Goal: Transaction & Acquisition: Purchase product/service

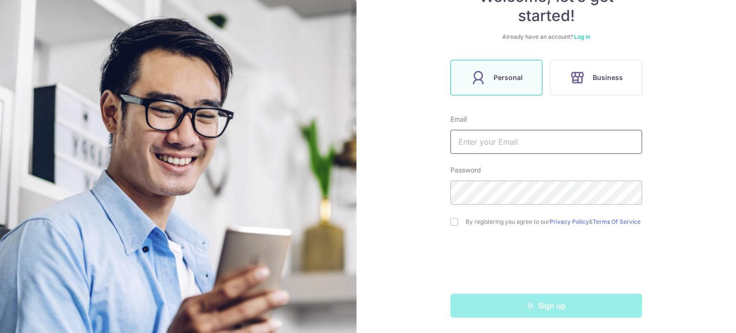
scroll to position [116, 0]
click at [466, 149] on form "Email Password By registering you agree to our Privacy Policy & Terms Of Servic…" at bounding box center [546, 216] width 192 height 203
click at [468, 140] on input "text" at bounding box center [546, 142] width 192 height 24
type input "michellelimm77@gmail.com"
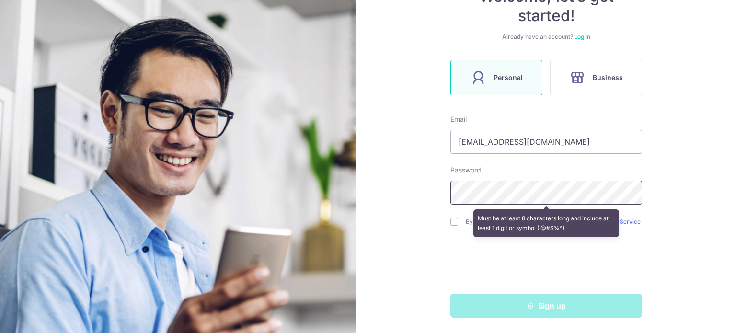
click at [376, 197] on div "Welcome, let’s get started! Already have an account? Log in Personal Business E…" at bounding box center [545, 166] width 379 height 333
click at [443, 195] on div "Welcome, let’s get started! Already have an account? Log in Personal Business E…" at bounding box center [545, 166] width 379 height 333
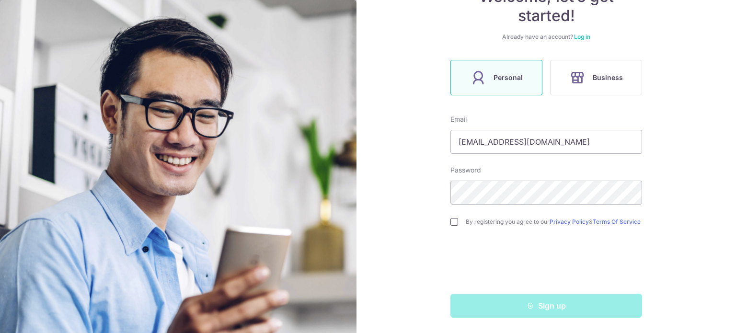
click at [450, 219] on input "checkbox" at bounding box center [454, 222] width 8 height 8
checkbox input "true"
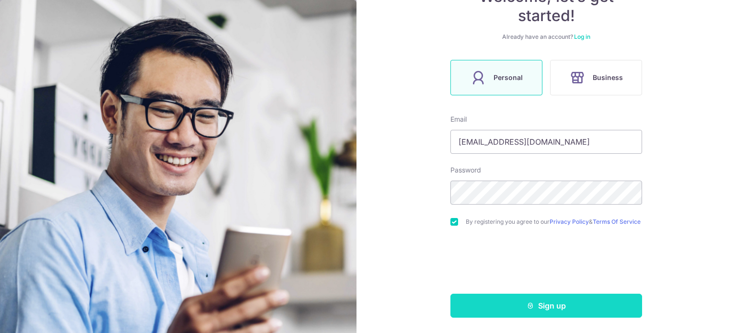
click at [517, 306] on button "Sign up" at bounding box center [546, 306] width 192 height 24
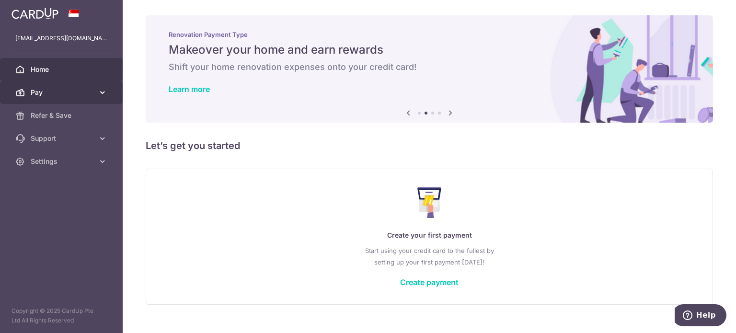
click at [100, 91] on icon at bounding box center [103, 93] width 10 height 10
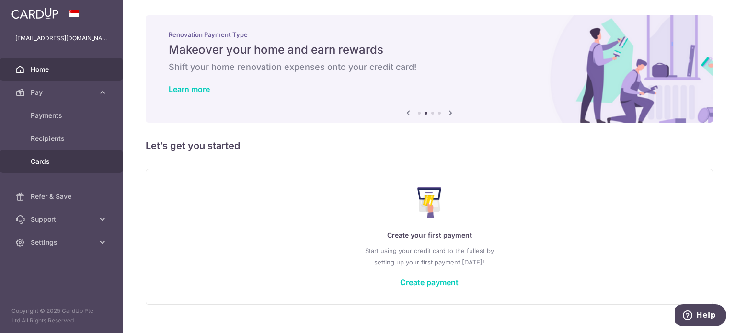
click at [59, 158] on span "Cards" at bounding box center [62, 162] width 63 height 10
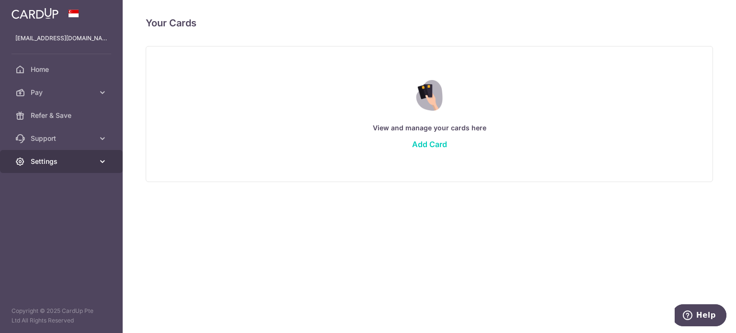
click at [110, 160] on link "Settings" at bounding box center [61, 161] width 123 height 23
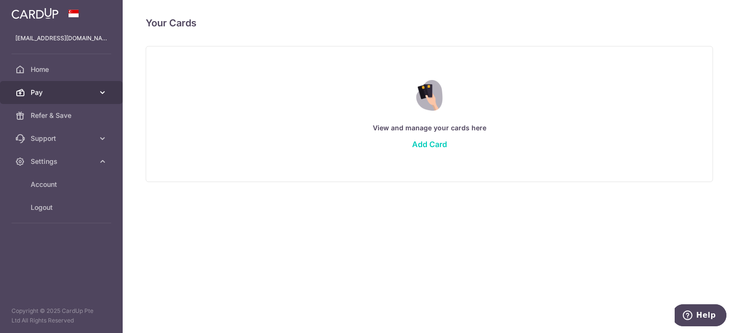
click at [93, 93] on span "Pay" at bounding box center [62, 93] width 63 height 10
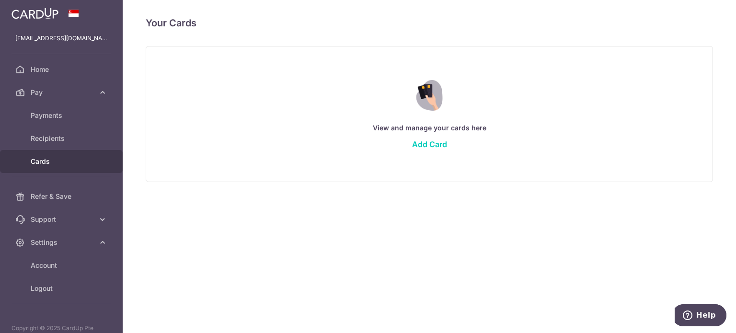
click at [82, 165] on span "Cards" at bounding box center [62, 162] width 63 height 10
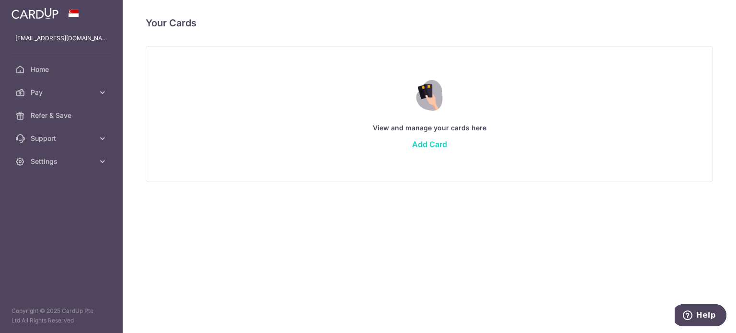
click at [442, 144] on link "Add Card" at bounding box center [429, 144] width 35 height 10
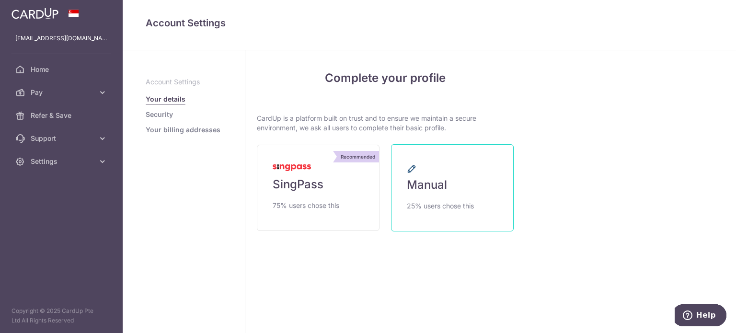
click at [394, 191] on link "Manual 25% users chose this" at bounding box center [452, 187] width 123 height 87
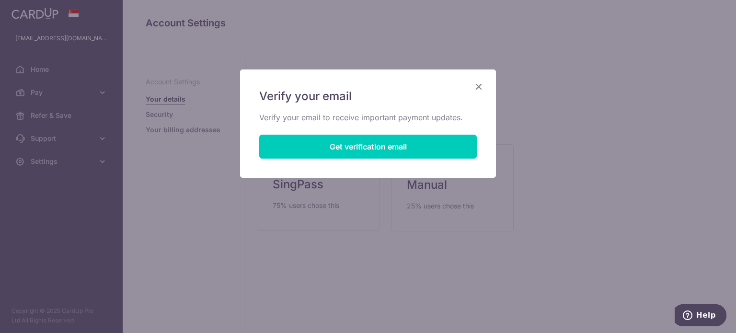
click at [479, 84] on icon "Close" at bounding box center [478, 86] width 11 height 12
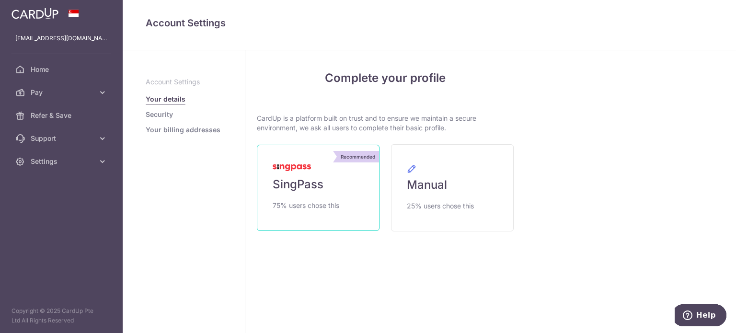
click at [323, 202] on span "75% users chose this" at bounding box center [306, 205] width 67 height 11
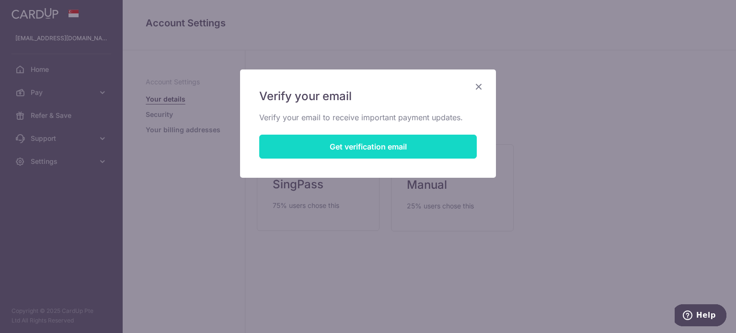
click at [370, 151] on button "Get verification email" at bounding box center [368, 147] width 218 height 24
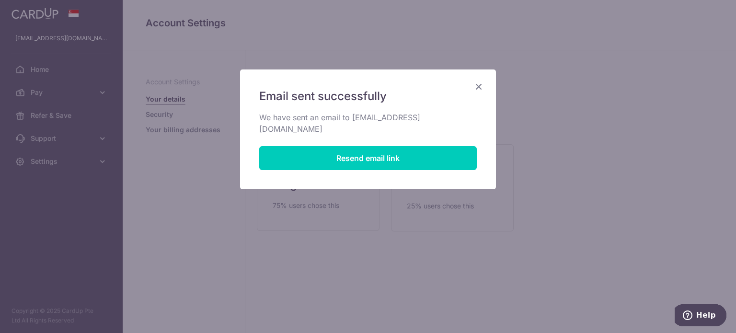
click at [478, 84] on icon "Close" at bounding box center [478, 86] width 11 height 12
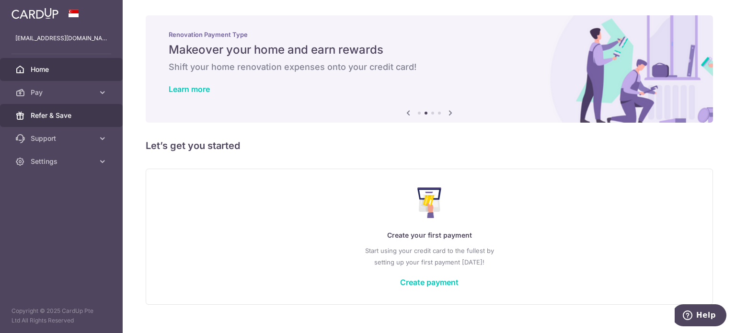
click at [75, 111] on span "Refer & Save" at bounding box center [62, 116] width 63 height 10
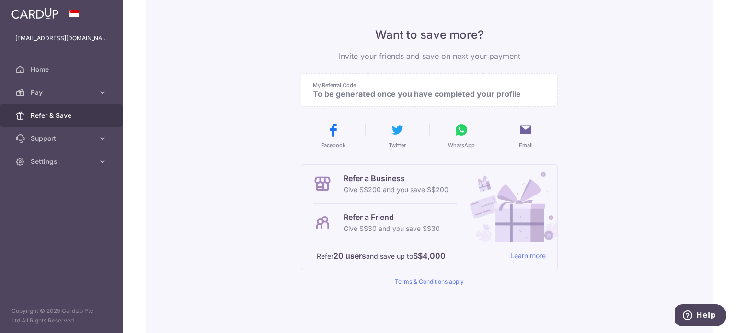
scroll to position [96, 0]
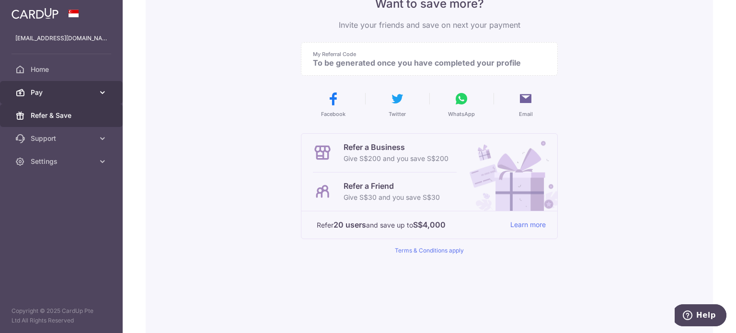
click at [100, 97] on icon at bounding box center [103, 93] width 10 height 10
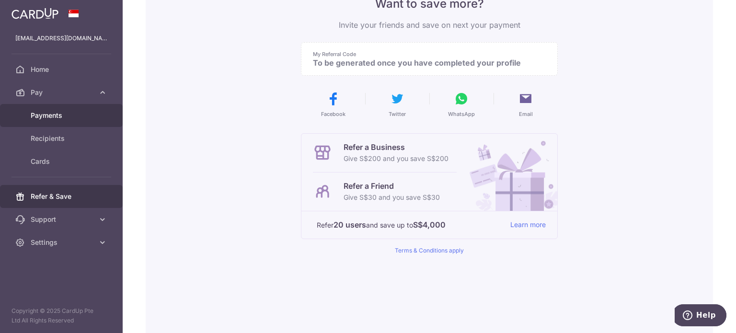
click at [79, 115] on span "Payments" at bounding box center [62, 116] width 63 height 10
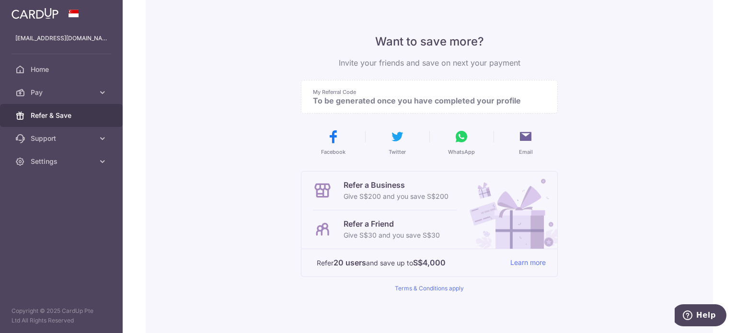
scroll to position [52, 0]
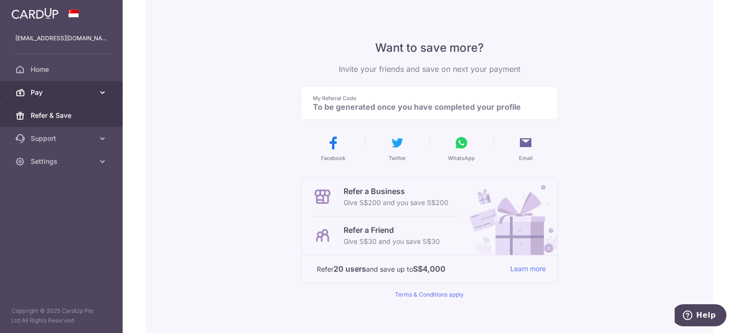
click at [57, 86] on link "Pay" at bounding box center [61, 92] width 123 height 23
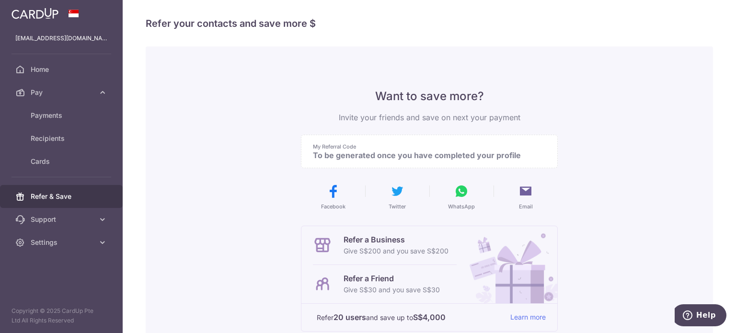
scroll to position [0, 0]
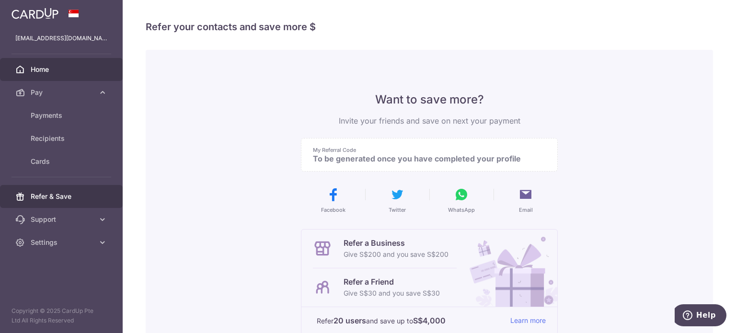
click at [68, 71] on span "Home" at bounding box center [62, 70] width 63 height 10
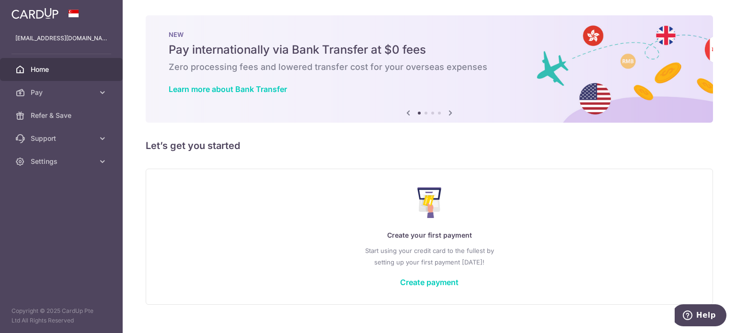
scroll to position [17, 0]
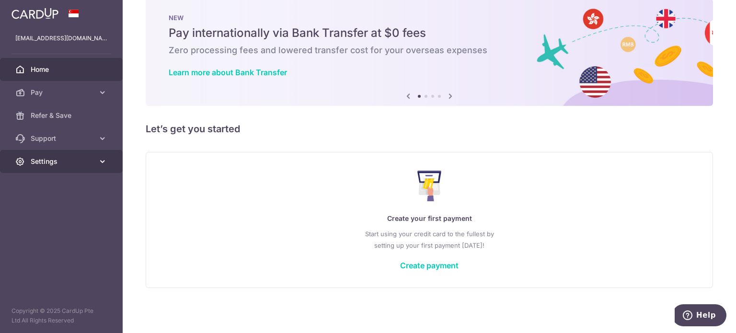
click at [69, 159] on span "Settings" at bounding box center [62, 162] width 63 height 10
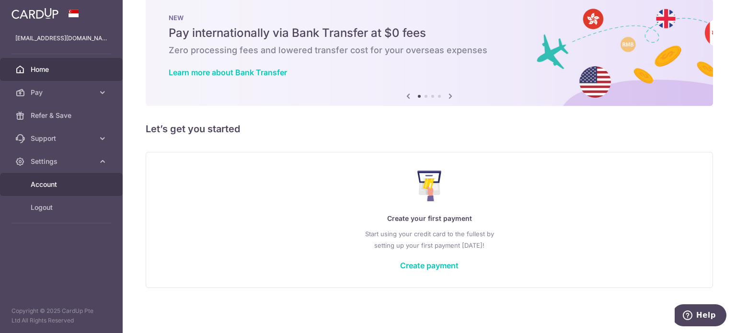
click at [57, 184] on span "Account" at bounding box center [62, 185] width 63 height 10
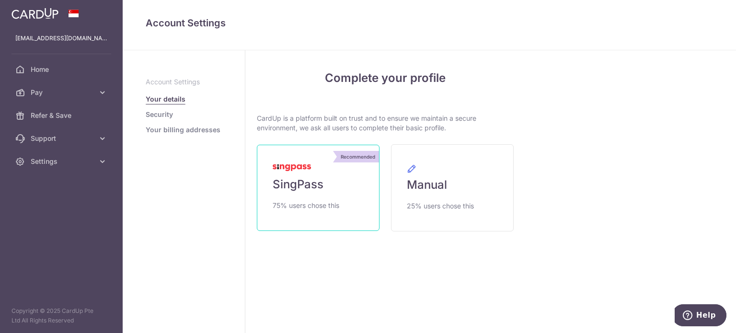
click at [297, 180] on span "SingPass" at bounding box center [298, 184] width 51 height 15
click at [341, 159] on div "Recommended" at bounding box center [358, 156] width 42 height 11
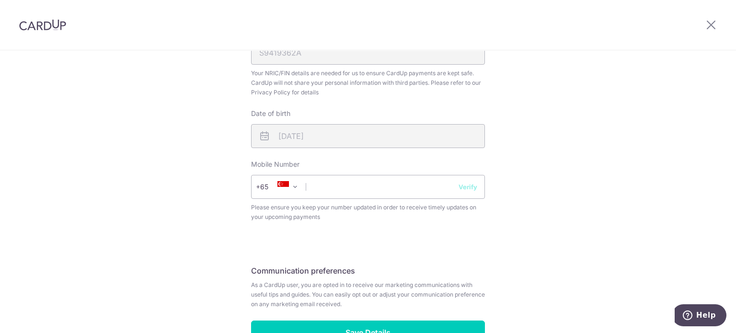
scroll to position [335, 0]
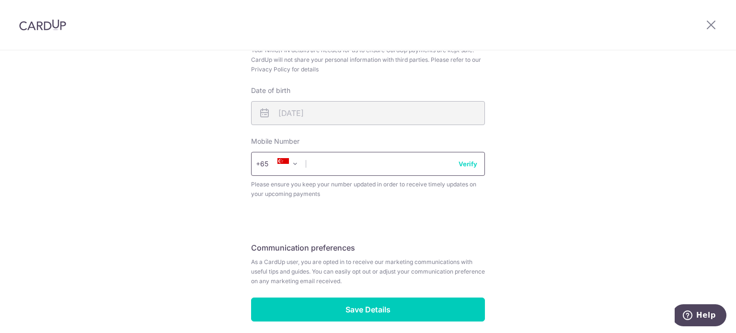
drag, startPoint x: 367, startPoint y: 163, endPoint x: 378, endPoint y: 152, distance: 14.9
click at [367, 163] on input "text" at bounding box center [368, 164] width 234 height 24
type input "87553272"
click at [548, 100] on div "Review your details Your Details Please provide your full name as per your NRIC…" at bounding box center [368, 44] width 736 height 659
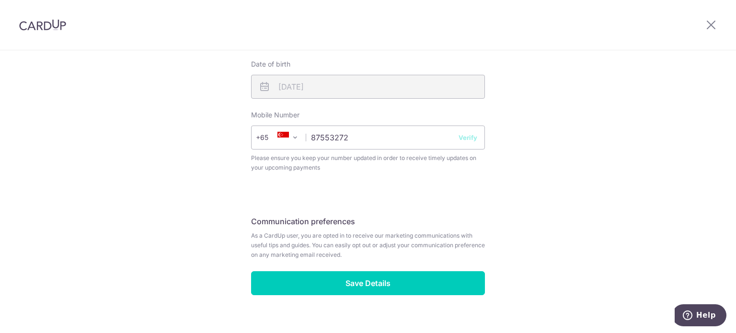
scroll to position [376, 0]
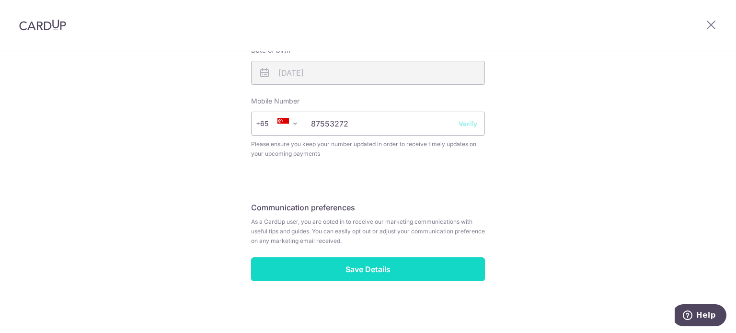
click at [423, 271] on input "Save Details" at bounding box center [368, 269] width 234 height 24
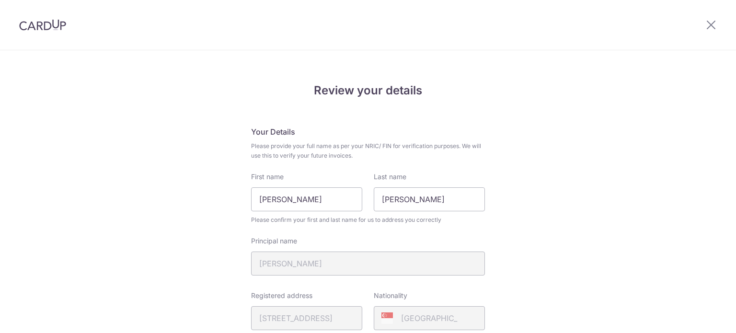
scroll to position [389, 0]
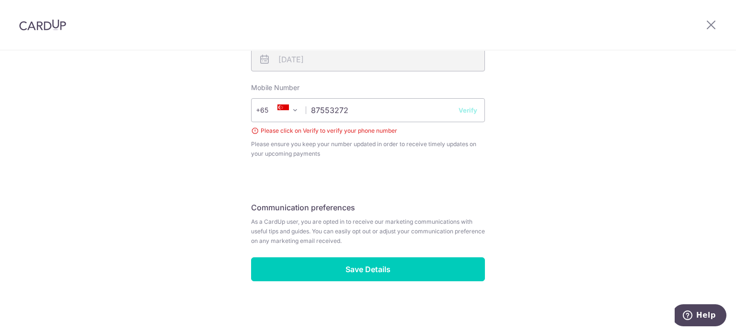
click at [468, 112] on button "Verify" at bounding box center [468, 110] width 19 height 10
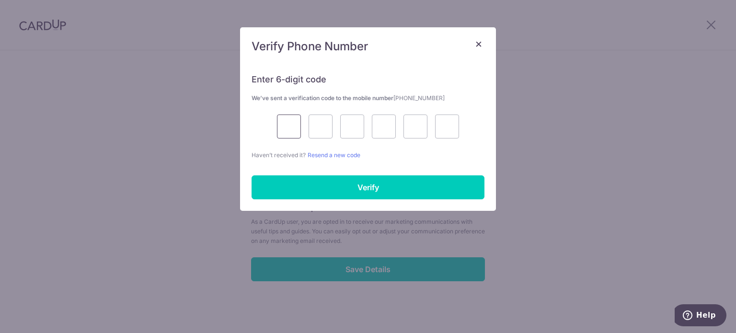
click at [287, 126] on input "text" at bounding box center [289, 127] width 24 height 24
type input "5"
type input "2"
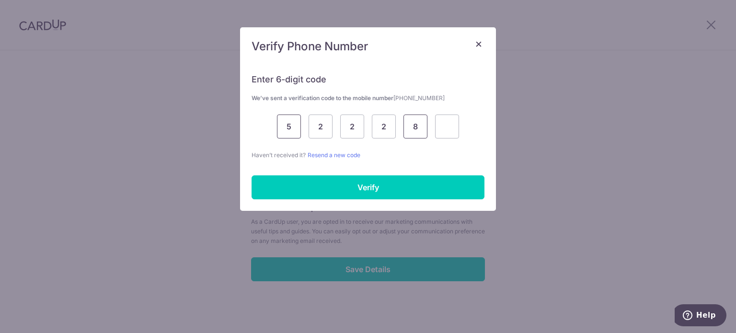
type input "8"
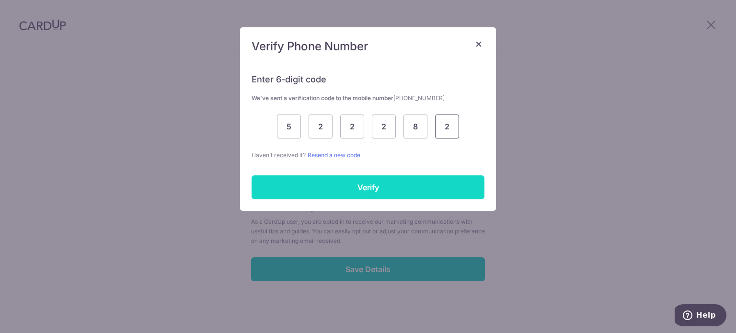
type input "2"
click at [324, 180] on input "Verify" at bounding box center [368, 187] width 233 height 24
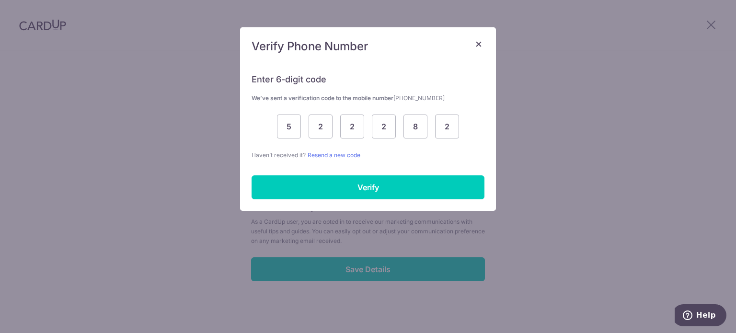
scroll to position [376, 0]
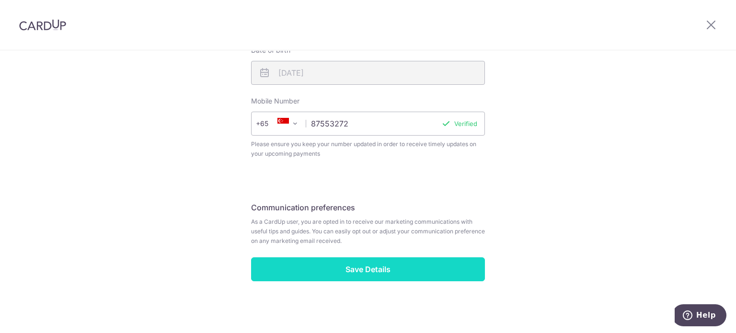
click at [431, 261] on input "Save Details" at bounding box center [368, 269] width 234 height 24
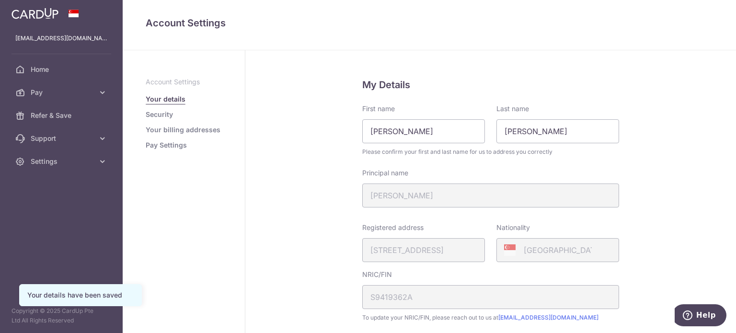
click at [151, 117] on link "Security" at bounding box center [159, 115] width 27 height 10
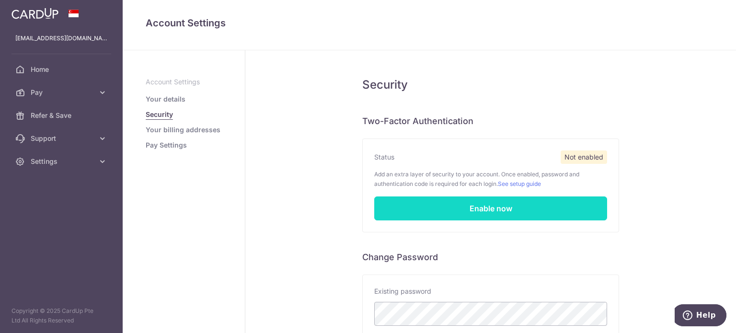
click at [414, 201] on link "Enable now" at bounding box center [490, 208] width 233 height 24
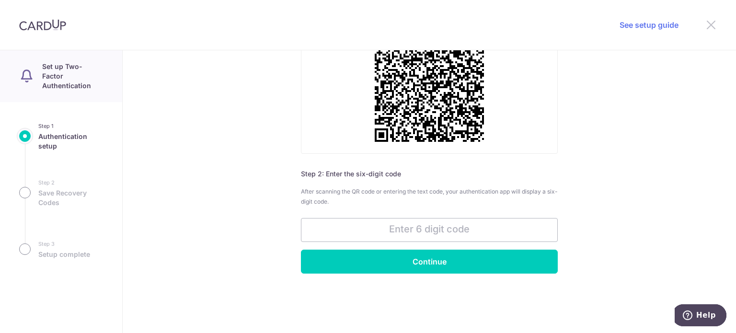
click at [709, 23] on icon at bounding box center [710, 25] width 11 height 12
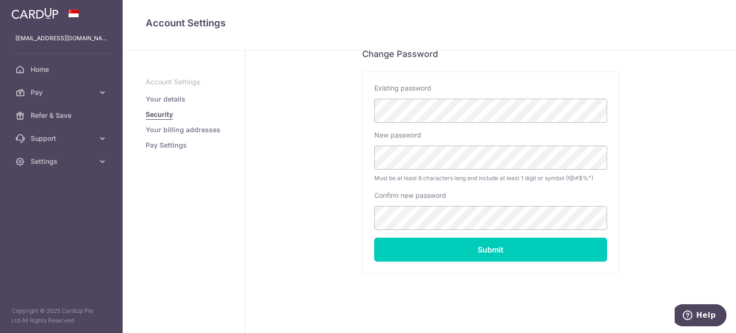
scroll to position [207, 0]
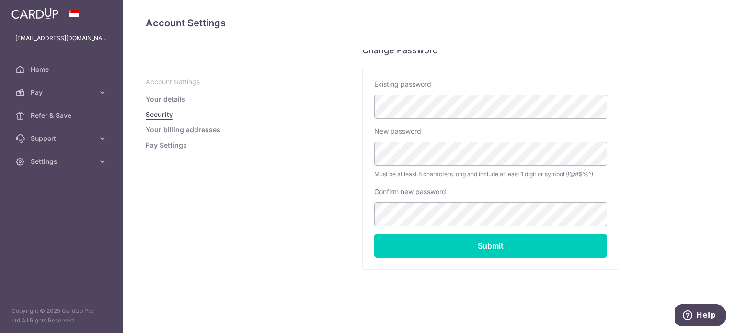
click at [191, 130] on link "Your billing addresses" at bounding box center [183, 130] width 75 height 10
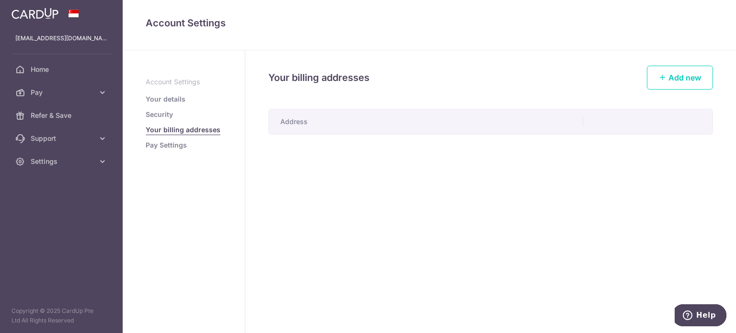
click at [331, 117] on th "Address" at bounding box center [426, 121] width 314 height 25
click at [317, 120] on th "Address" at bounding box center [426, 121] width 314 height 25
click at [291, 124] on th "Address" at bounding box center [426, 121] width 314 height 25
click at [670, 70] on link "Add new" at bounding box center [680, 78] width 66 height 24
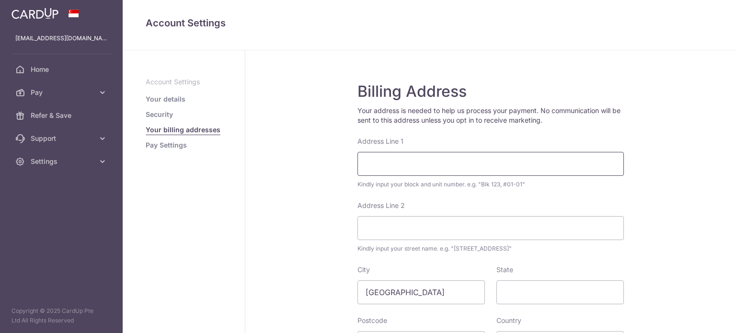
drag, startPoint x: 420, startPoint y: 163, endPoint x: 422, endPoint y: 158, distance: 6.1
click at [420, 163] on input "Address Line 1" at bounding box center [490, 164] width 266 height 24
type input "424 CLEMENTI AVENUE 1"
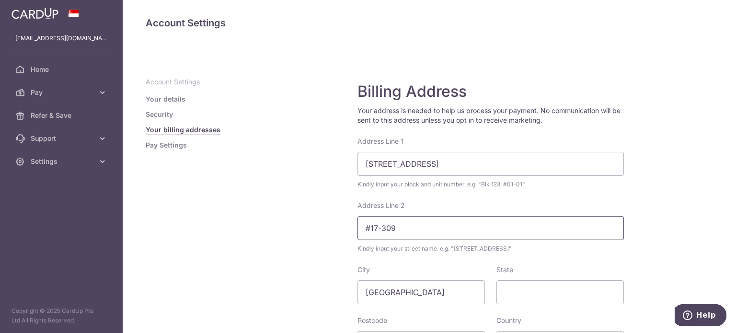
type input "#17-309"
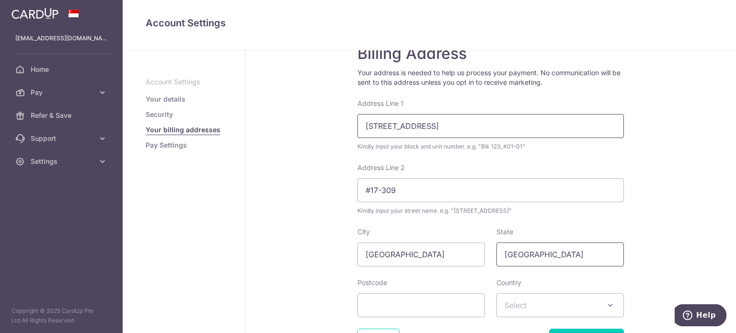
scroll to position [96, 0]
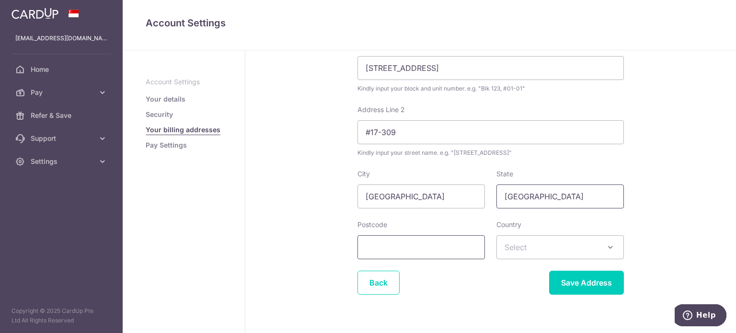
type input "SINGAPORE"
drag, startPoint x: 397, startPoint y: 249, endPoint x: 401, endPoint y: 243, distance: 6.2
click at [397, 249] on input "Postcode" at bounding box center [420, 247] width 127 height 24
type input "120424"
click at [505, 246] on span "Select" at bounding box center [516, 247] width 22 height 10
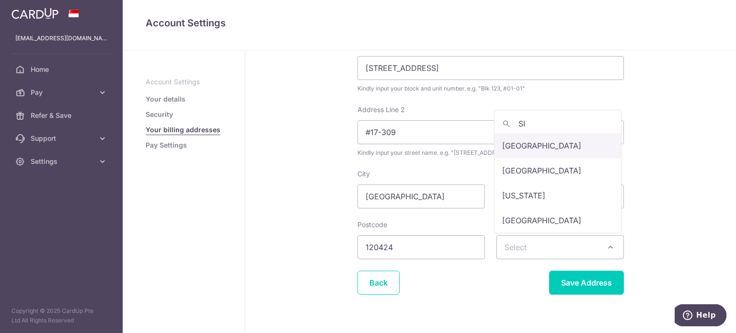
type input "SIN"
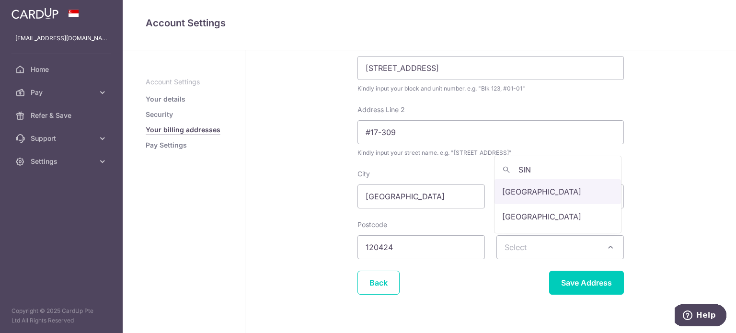
select select "199"
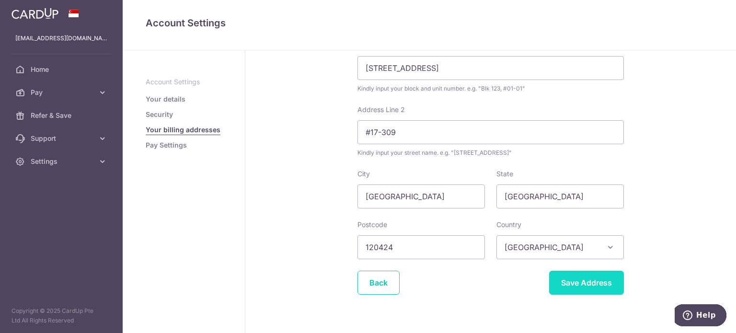
click at [604, 277] on input "Save Address" at bounding box center [586, 283] width 75 height 24
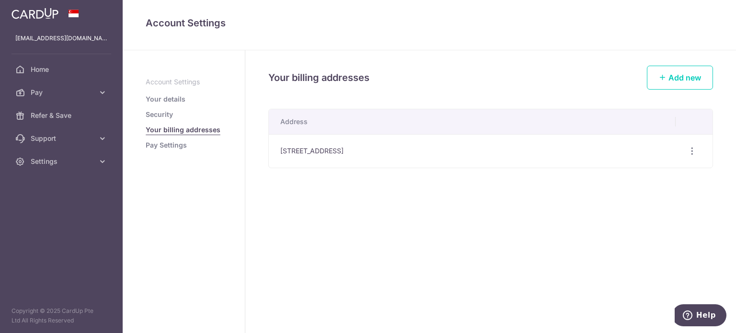
click at [177, 148] on link "Pay Settings" at bounding box center [166, 145] width 41 height 10
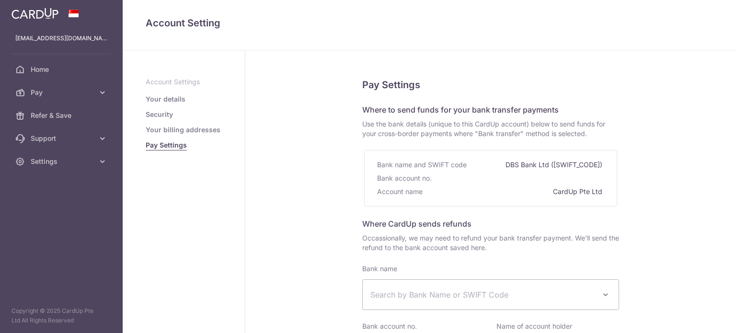
select select
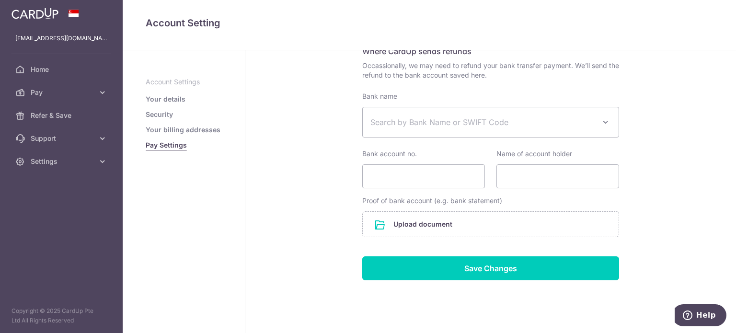
scroll to position [191, 0]
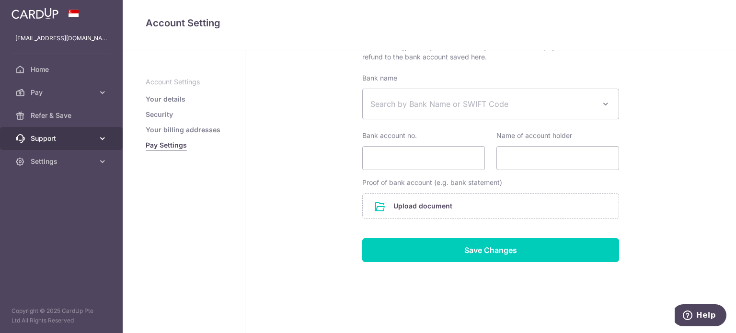
click at [104, 135] on icon at bounding box center [103, 139] width 10 height 10
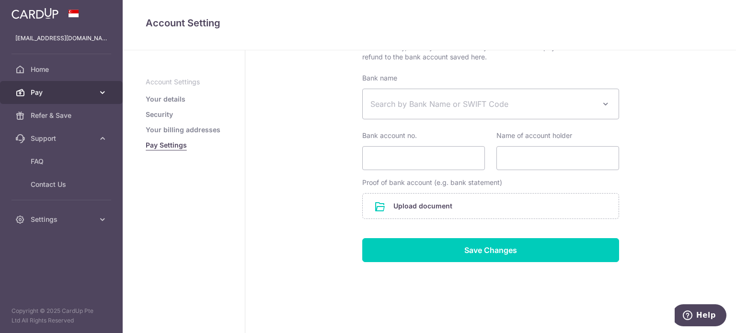
click at [98, 92] on icon at bounding box center [103, 93] width 10 height 10
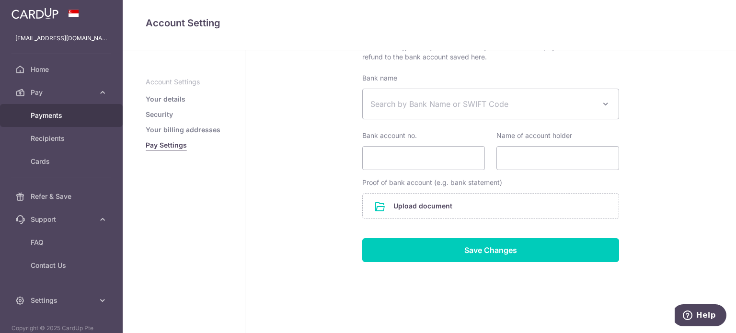
click at [43, 120] on link "Payments" at bounding box center [61, 115] width 123 height 23
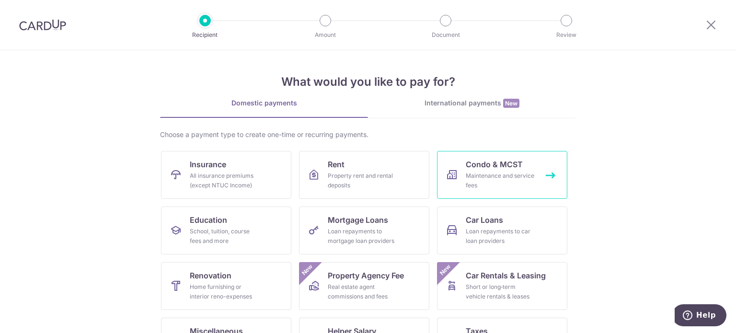
scroll to position [95, 0]
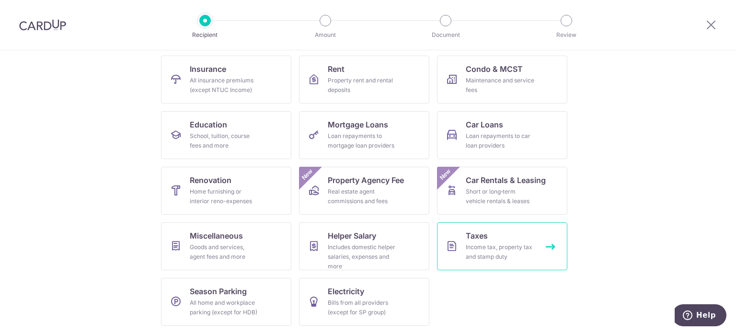
click at [487, 258] on div "Income tax, property tax and stamp duty" at bounding box center [500, 251] width 69 height 19
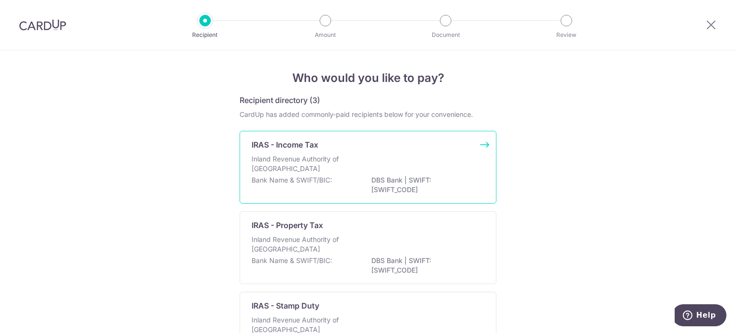
click at [295, 189] on div "Bank Name & SWIFT/BIC: DBS Bank | SWIFT: [SWIFT_CODE]" at bounding box center [368, 185] width 233 height 20
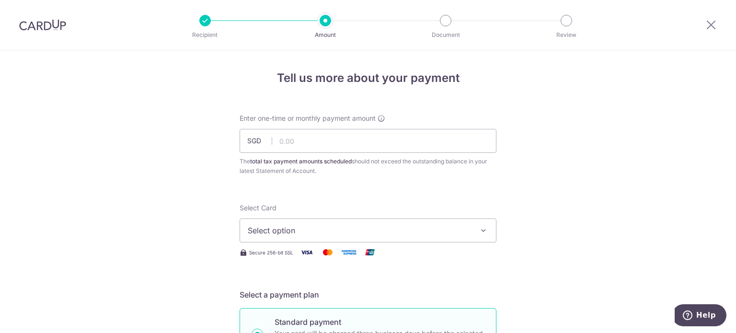
click at [366, 225] on span "Select option" at bounding box center [359, 230] width 223 height 11
click at [355, 250] on link "Add credit card" at bounding box center [368, 257] width 256 height 17
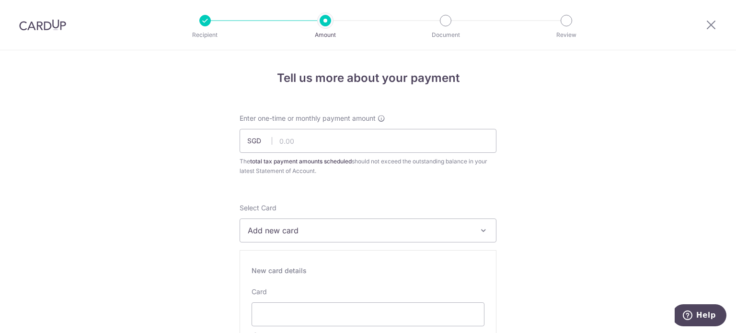
drag, startPoint x: 651, startPoint y: 159, endPoint x: 644, endPoint y: 159, distance: 6.7
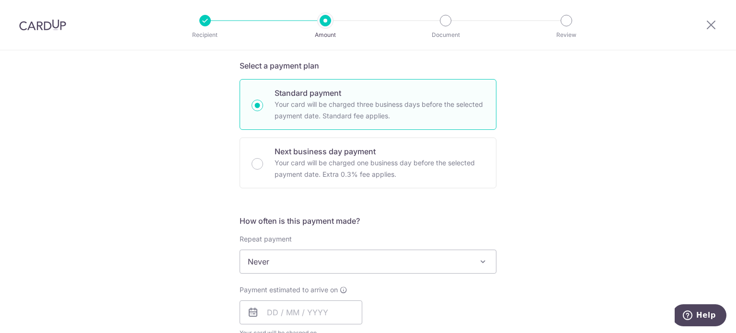
scroll to position [575, 0]
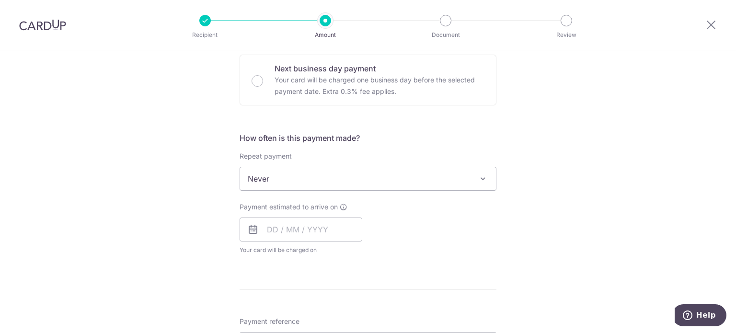
click at [311, 170] on span "Never" at bounding box center [368, 178] width 256 height 23
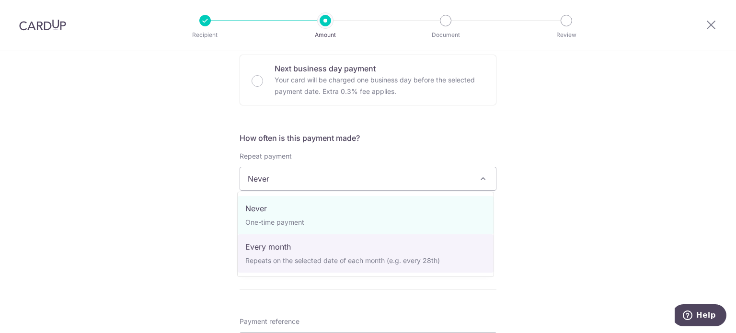
select select "3"
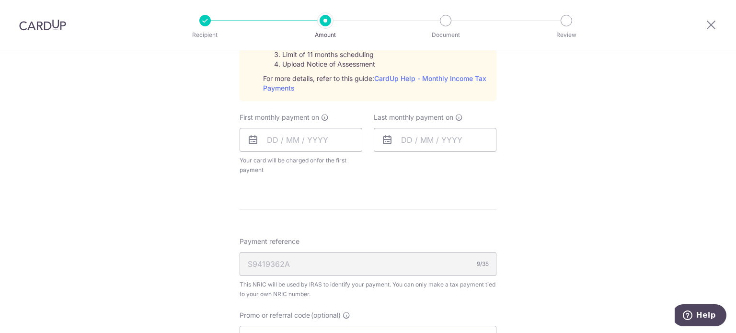
scroll to position [767, 0]
click at [249, 138] on icon at bounding box center [252, 137] width 11 height 11
click at [271, 135] on input "text" at bounding box center [301, 138] width 123 height 24
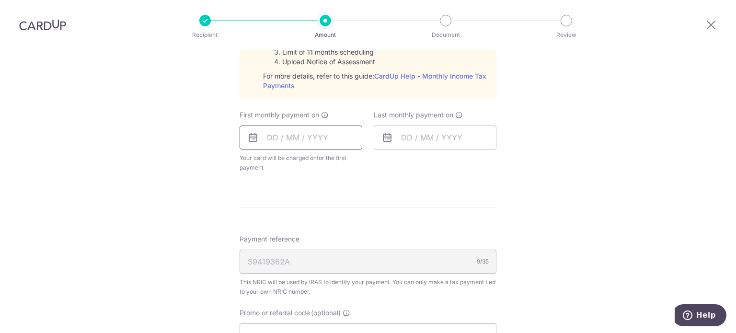
click at [291, 141] on input "text" at bounding box center [301, 138] width 123 height 24
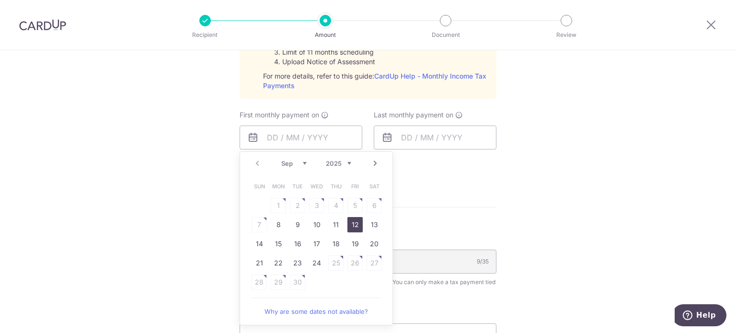
click at [352, 223] on link "12" at bounding box center [354, 224] width 15 height 15
type input "12/09/2025"
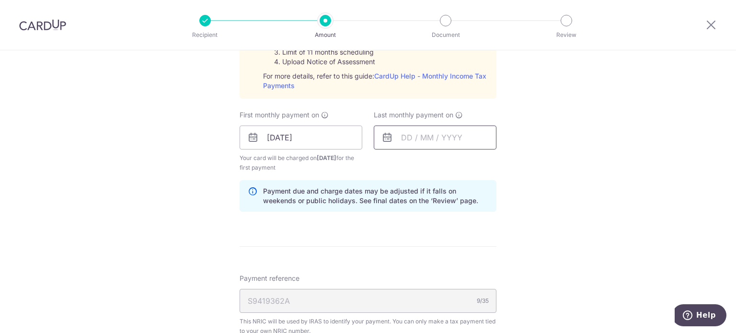
click at [405, 134] on input "text" at bounding box center [435, 138] width 123 height 24
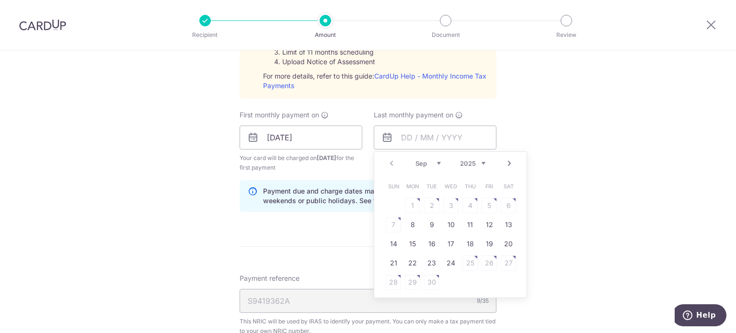
click at [467, 162] on select "2025 2026" at bounding box center [472, 164] width 25 height 8
click at [422, 162] on select "Jan Feb Mar Apr May Jun Jul Aug Sep Oct" at bounding box center [427, 164] width 25 height 8
click at [417, 162] on select "Jan Feb Mar Apr May Jun Jul Aug Sep Oct" at bounding box center [427, 164] width 25 height 8
click at [468, 221] on link "12" at bounding box center [469, 224] width 15 height 15
type input "12/03/2026"
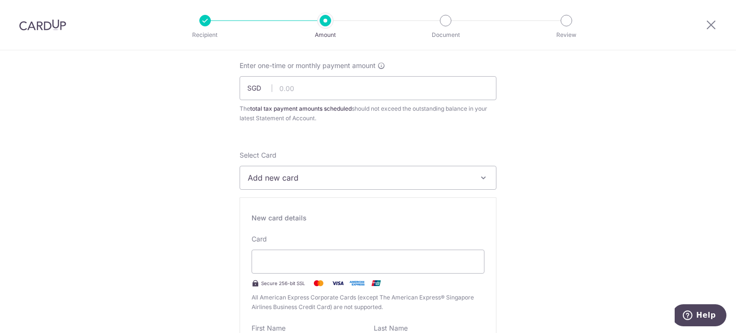
scroll to position [0, 0]
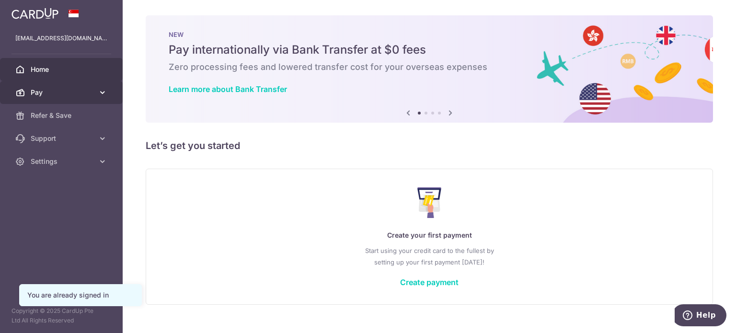
click at [98, 91] on icon at bounding box center [103, 93] width 10 height 10
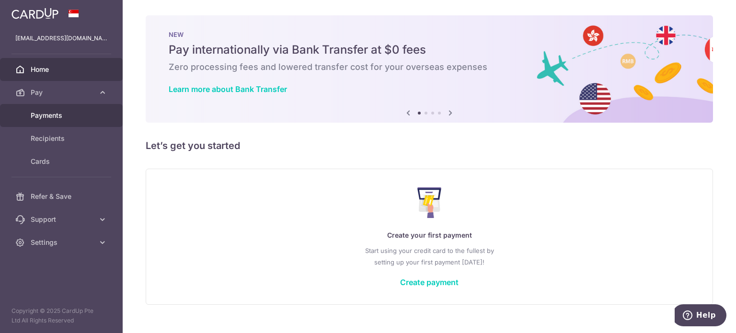
click at [71, 118] on span "Payments" at bounding box center [62, 116] width 63 height 10
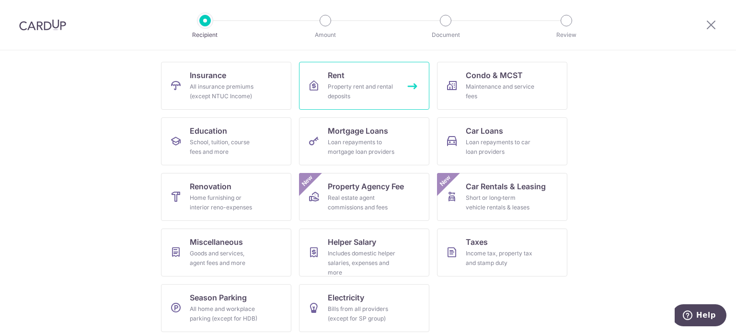
scroll to position [95, 0]
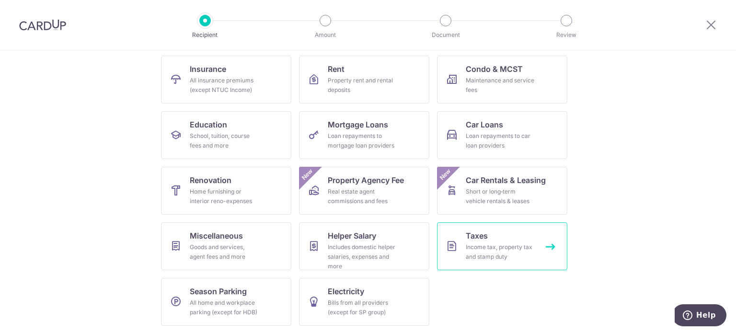
click at [484, 247] on div "Income tax, property tax and stamp duty" at bounding box center [500, 251] width 69 height 19
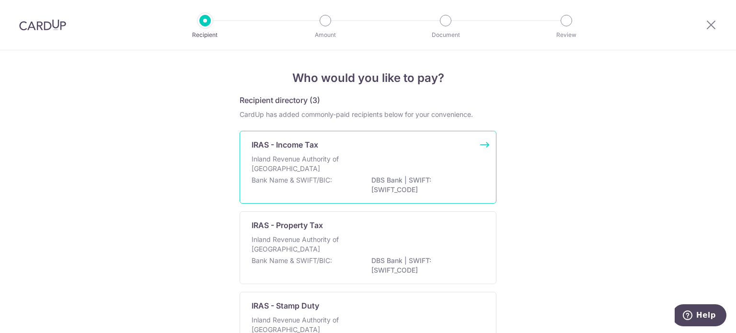
scroll to position [83, 0]
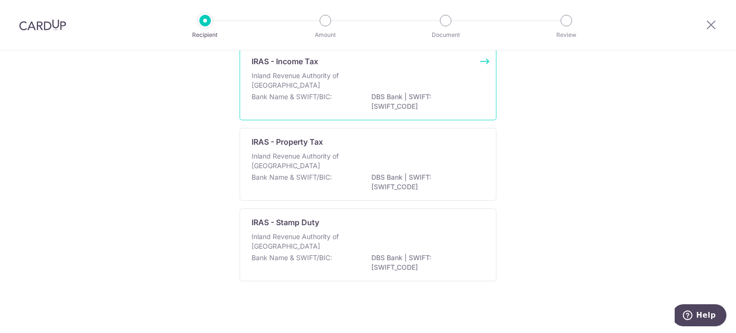
click at [341, 94] on div "Bank Name & SWIFT/BIC: DBS Bank | SWIFT: [SWIFT_CODE]" at bounding box center [368, 102] width 233 height 20
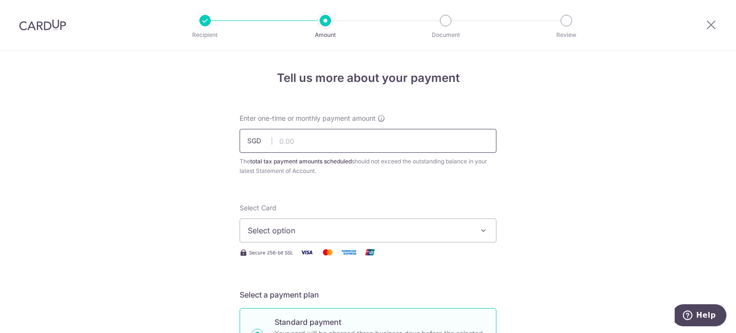
click at [320, 134] on input "text" at bounding box center [368, 141] width 257 height 24
type input "940.33"
click at [297, 229] on span "Select option" at bounding box center [359, 230] width 223 height 11
click at [283, 263] on link "Add credit card" at bounding box center [368, 257] width 256 height 17
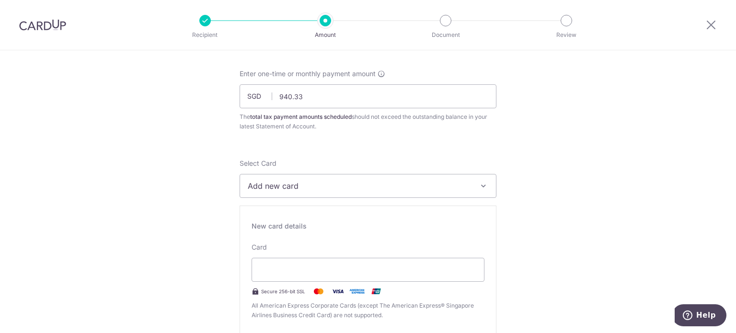
scroll to position [96, 0]
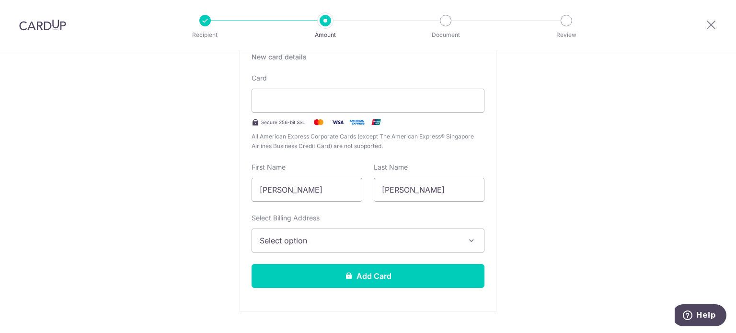
scroll to position [240, 0]
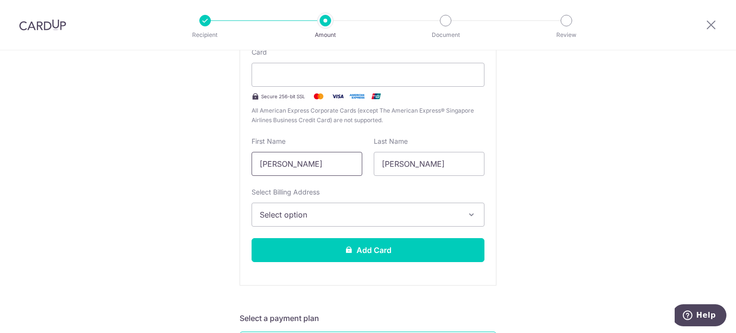
drag, startPoint x: 348, startPoint y: 166, endPoint x: 228, endPoint y: 166, distance: 119.8
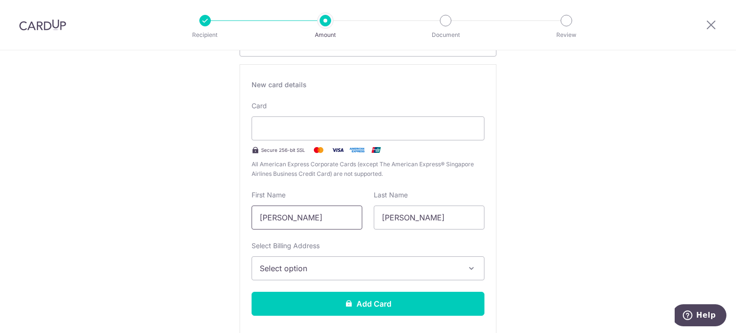
scroll to position [192, 0]
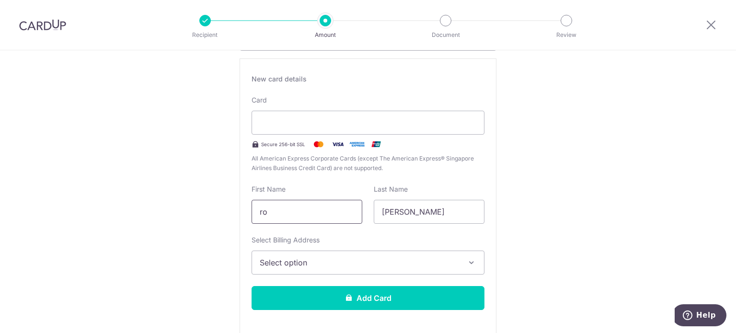
type input "r"
type input "ROY"
type input "QUEK"
click at [274, 264] on span "Select option" at bounding box center [359, 262] width 199 height 11
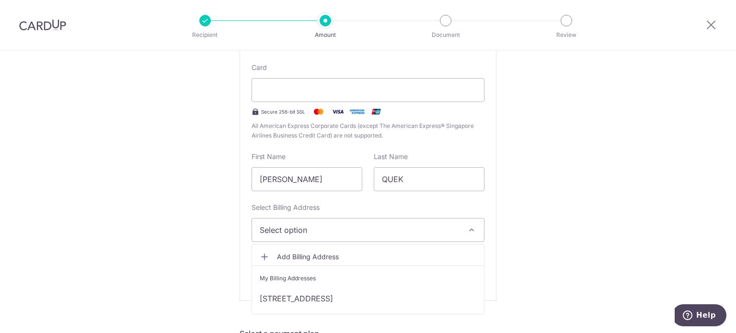
scroll to position [240, 0]
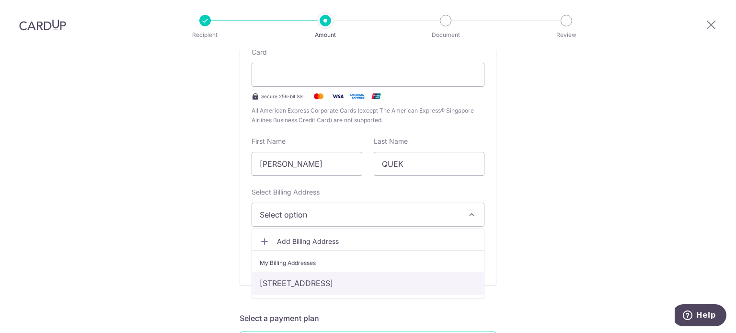
click at [329, 280] on link "424 CLEMENTI AVENUE 1 , #17-309, Singapore, SINGAPORE, Singapore-120424" at bounding box center [368, 283] width 232 height 23
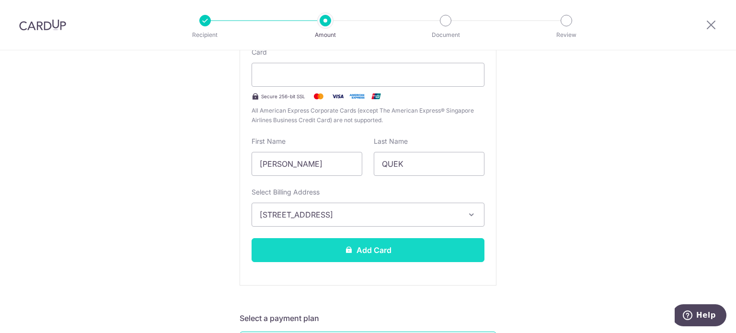
click at [403, 246] on button "Add Card" at bounding box center [368, 250] width 233 height 24
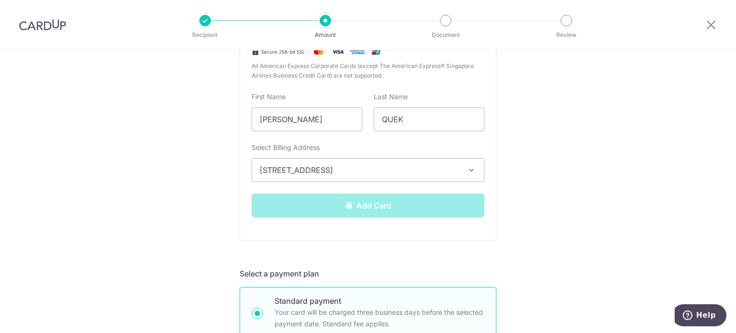
scroll to position [335, 0]
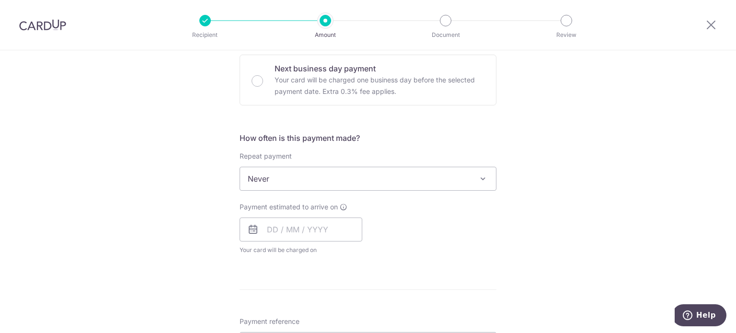
scroll to position [335, 0]
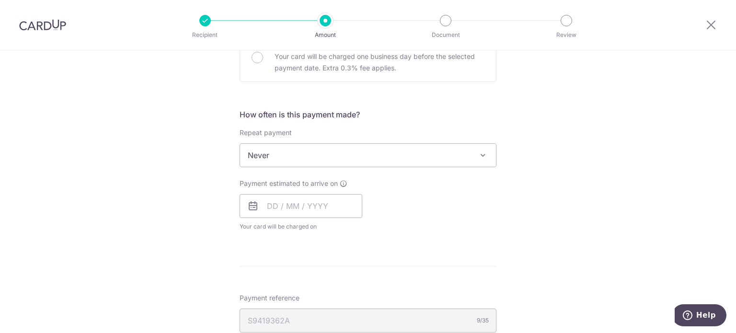
click at [477, 159] on span at bounding box center [482, 154] width 11 height 11
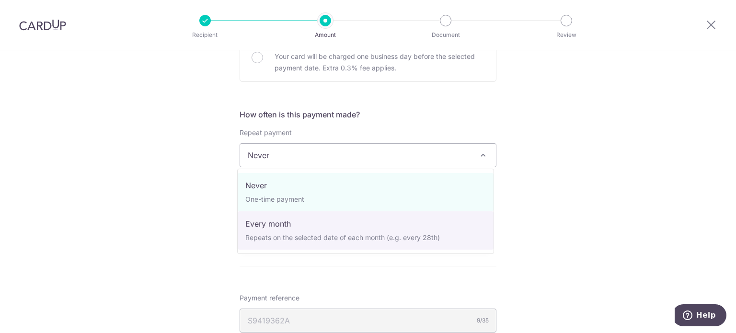
select select "3"
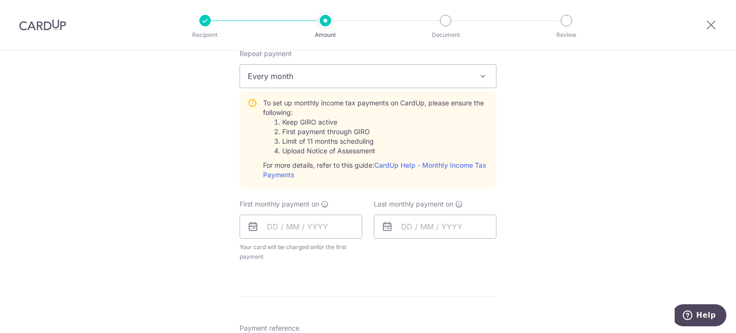
scroll to position [431, 0]
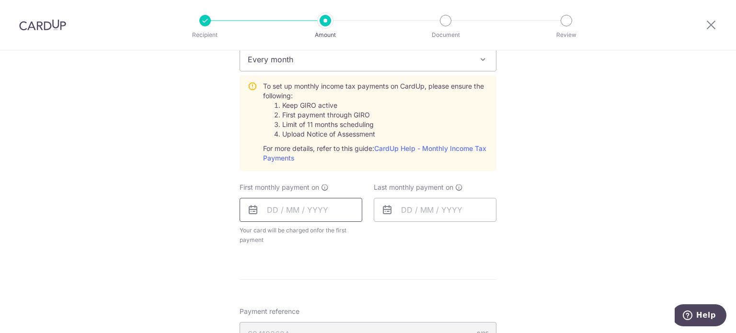
click at [317, 207] on input "text" at bounding box center [301, 210] width 123 height 24
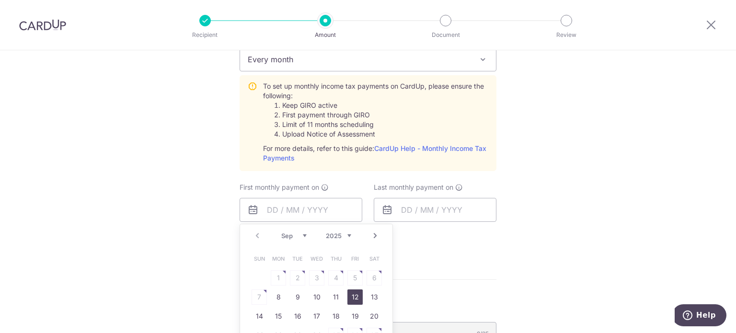
drag, startPoint x: 353, startPoint y: 300, endPoint x: 465, endPoint y: 5, distance: 316.2
click at [353, 300] on link "12" at bounding box center [354, 296] width 15 height 15
type input "12/09/2025"
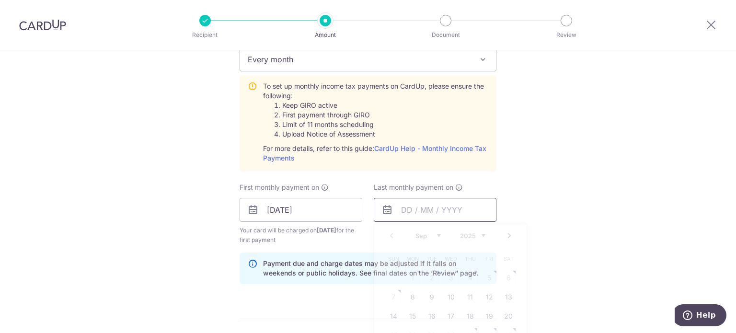
click at [411, 205] on input "text" at bounding box center [435, 210] width 123 height 24
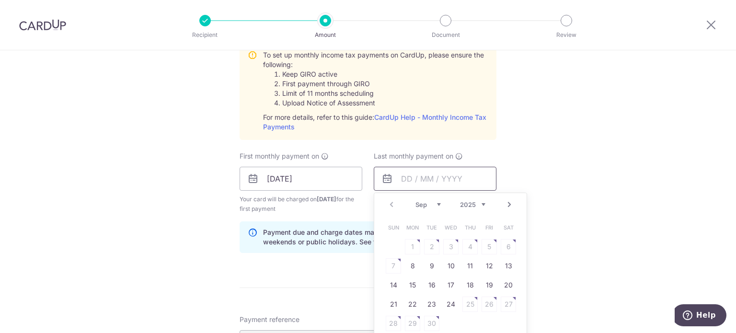
scroll to position [479, 0]
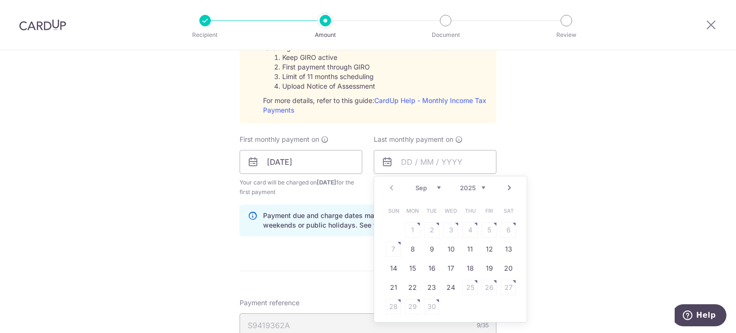
click at [463, 185] on select "2025 2026" at bounding box center [472, 188] width 25 height 8
click at [421, 188] on select "Jan Feb Mar Apr May Jun Jul Aug Sep Oct" at bounding box center [427, 188] width 25 height 8
click at [427, 180] on div "Prev Next Jan Feb Mar Apr May Jun Jul Aug Sep Oct 2025 2026" at bounding box center [450, 187] width 152 height 23
click at [427, 186] on select "Jan Feb Mar Apr May Jun Jul Aug Sep Oct" at bounding box center [427, 188] width 25 height 8
click at [462, 244] on link "12" at bounding box center [469, 248] width 15 height 15
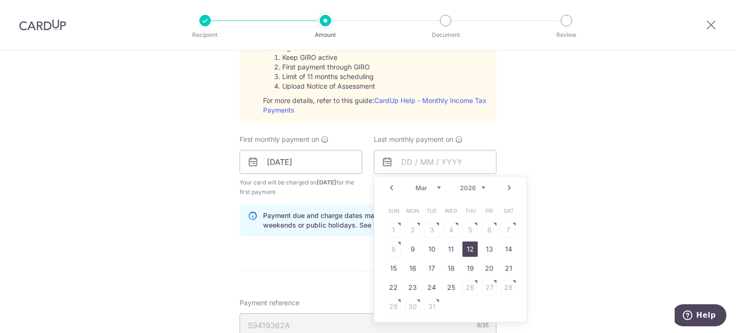
type input "12/03/2026"
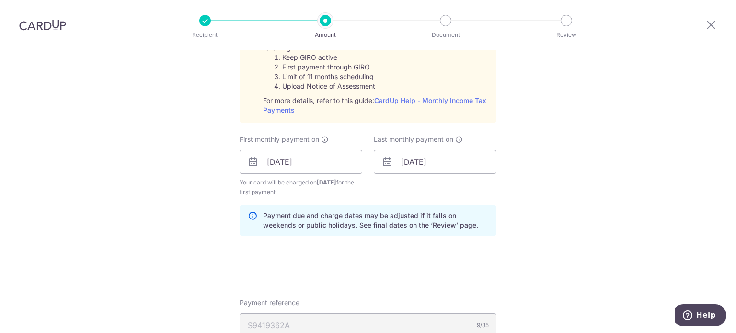
click at [590, 225] on div "Tell us more about your payment Enter one-time or monthly payment amount SGD 94…" at bounding box center [368, 90] width 736 height 1038
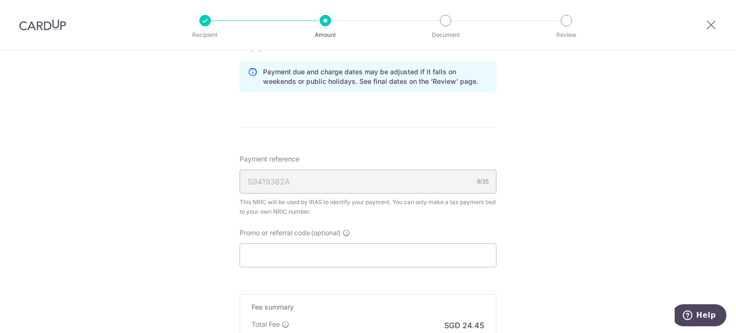
scroll to position [671, 0]
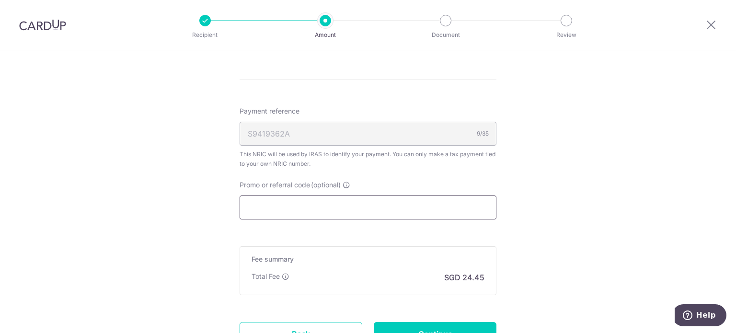
click at [455, 204] on input "Promo or referral code (optional)" at bounding box center [368, 207] width 257 height 24
paste input "8AM-1.30PM"
type input "8AM-1.30PM"
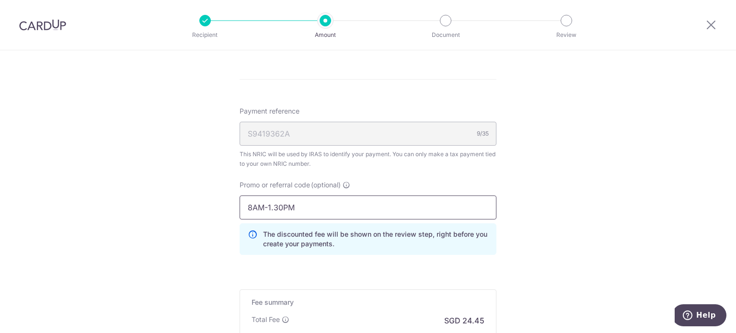
drag, startPoint x: 335, startPoint y: 200, endPoint x: 134, endPoint y: 212, distance: 201.1
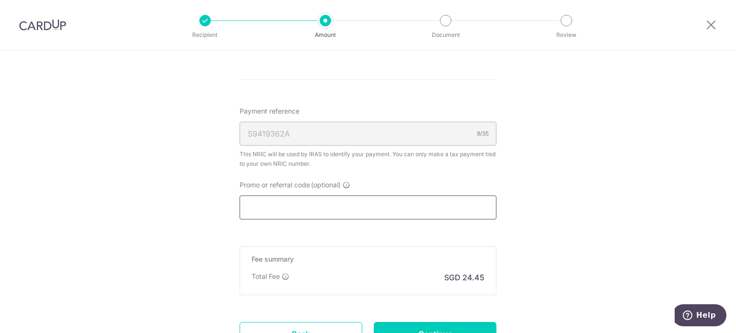
paste input "KAILIANG,ROYQ304"
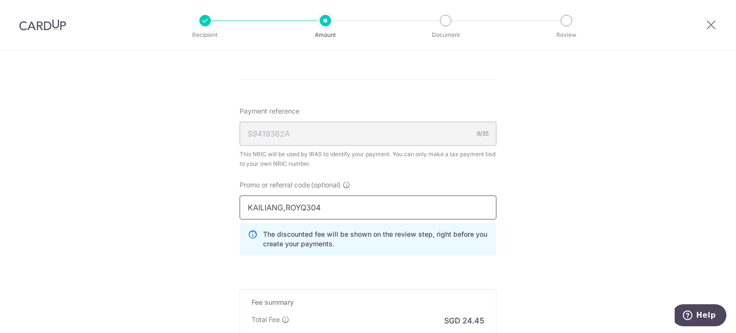
type input "KAILIANG,ROYQ304"
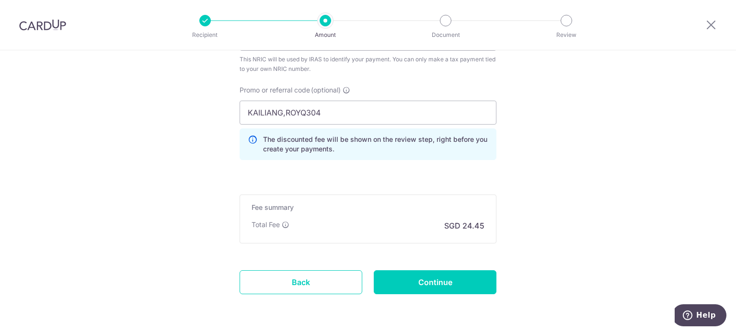
scroll to position [767, 0]
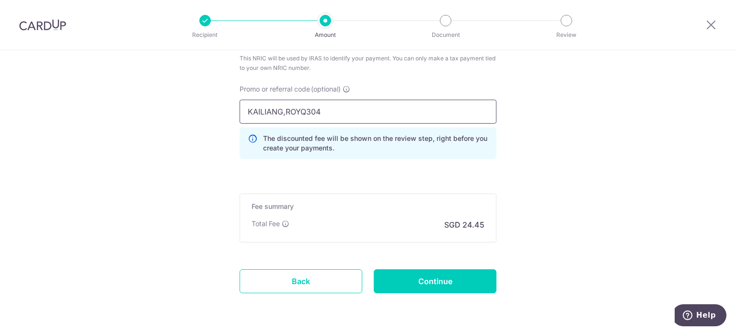
drag, startPoint x: 360, startPoint y: 111, endPoint x: 147, endPoint y: 99, distance: 213.0
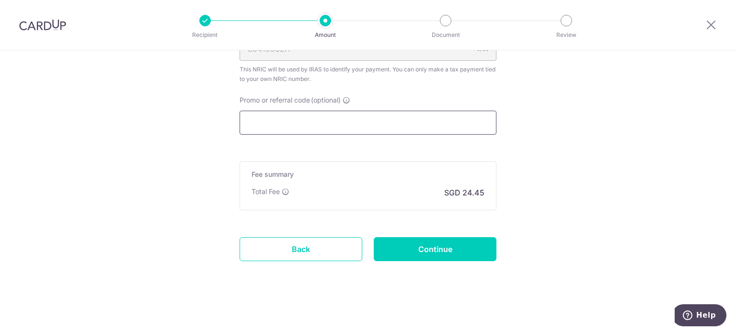
scroll to position [754, 0]
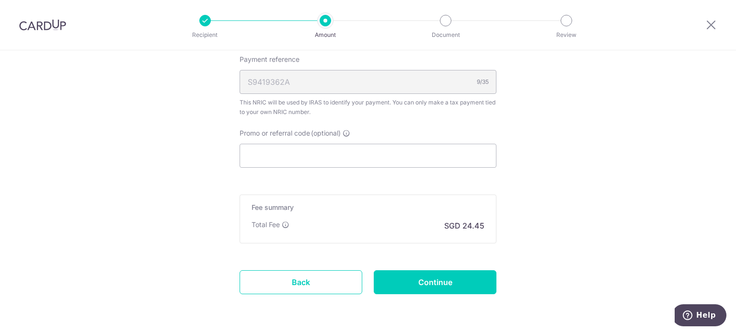
scroll to position [706, 0]
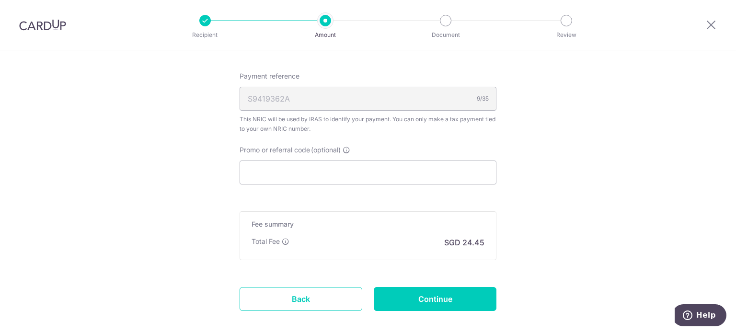
click at [439, 172] on input "Promo or referral code (optional)" at bounding box center [368, 173] width 257 height 24
paste input "KAILIANG,ROYQ304"
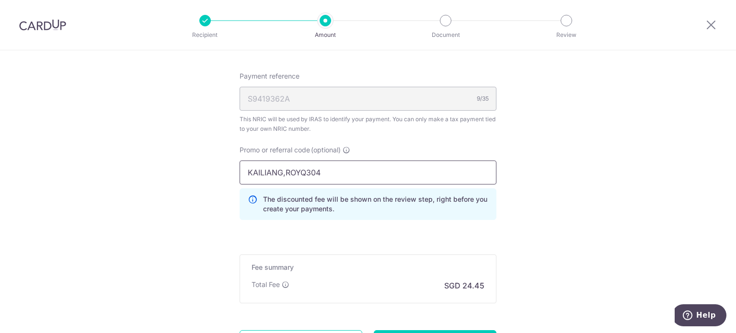
type input "KAILIANG,ROYQ304"
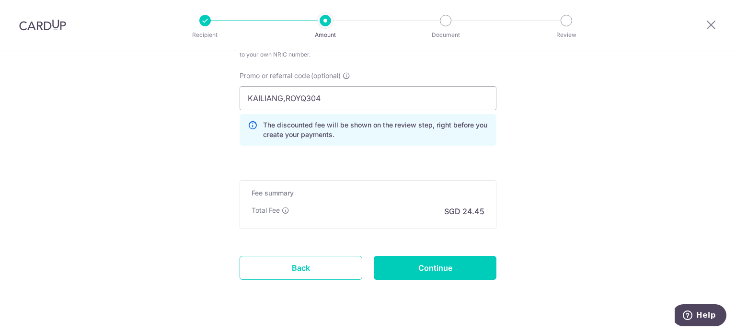
scroll to position [797, 0]
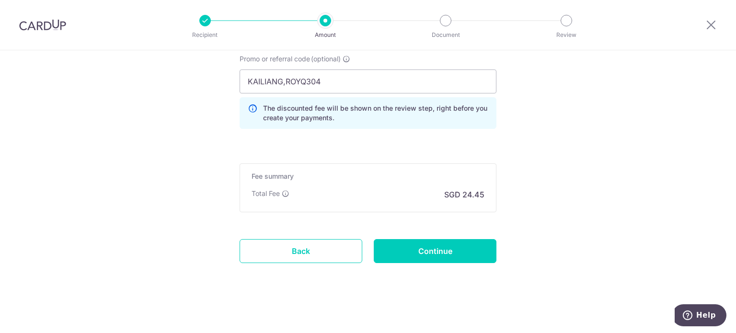
click at [462, 247] on input "Continue" at bounding box center [435, 251] width 123 height 24
type input "Create Schedule"
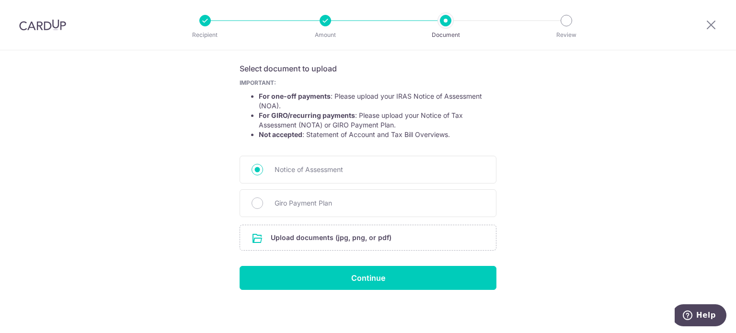
scroll to position [155, 0]
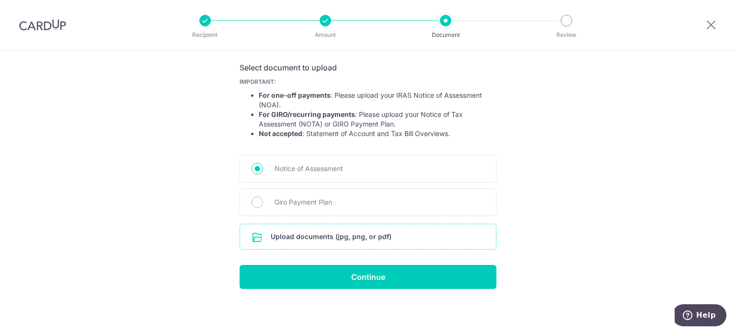
click at [309, 238] on input "file" at bounding box center [368, 236] width 256 height 25
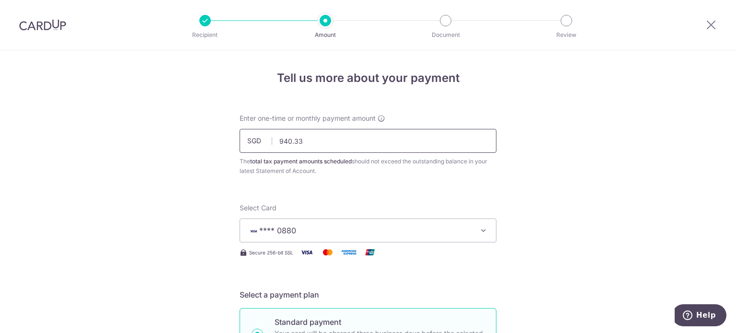
click at [302, 140] on input "940.33" at bounding box center [368, 141] width 257 height 24
type input "940.35"
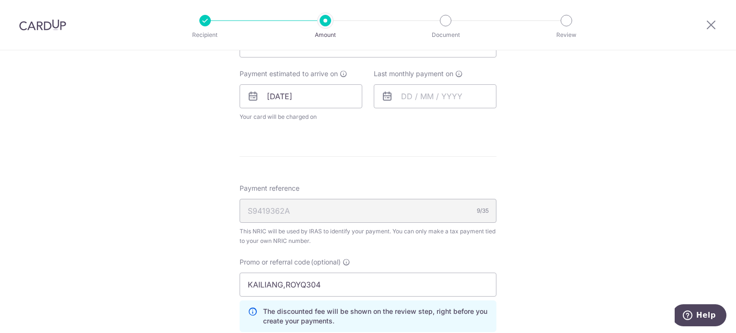
scroll to position [649, 0]
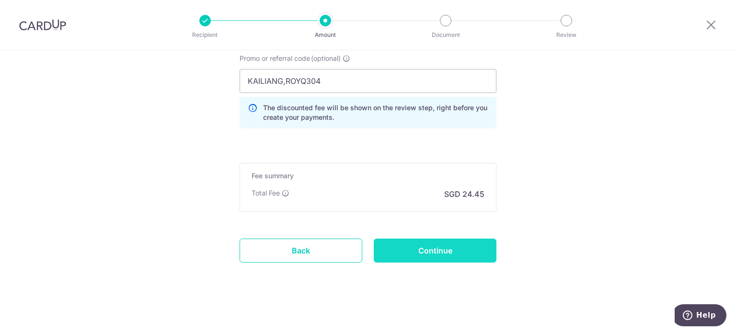
click at [436, 247] on input "Continue" at bounding box center [435, 251] width 123 height 24
type input "Update Schedule"
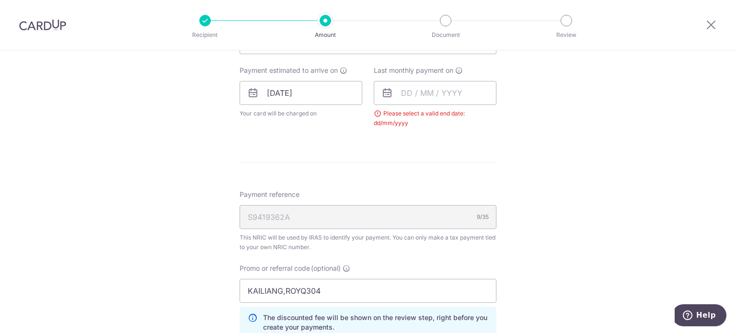
scroll to position [410, 0]
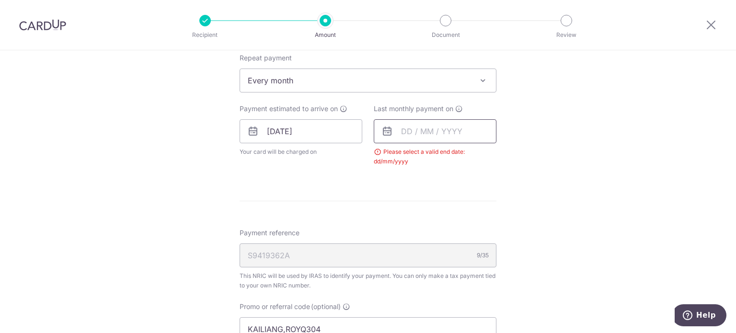
click at [431, 133] on input "text" at bounding box center [435, 131] width 123 height 24
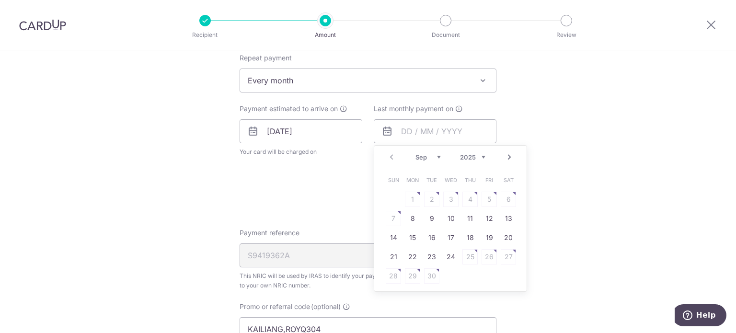
click at [468, 161] on div "Prev Next Sep Oct Nov [DATE] 2026" at bounding box center [450, 157] width 152 height 23
click at [474, 140] on input "text" at bounding box center [435, 131] width 123 height 24
click at [472, 150] on div "Prev Next Sep Oct Nov [DATE] 2026" at bounding box center [450, 157] width 152 height 23
click at [472, 154] on select "2025 2026" at bounding box center [472, 157] width 25 height 8
click at [437, 158] on select "Jan Feb Mar Apr May Jun [DATE] Aug Sep Oct" at bounding box center [427, 157] width 25 height 8
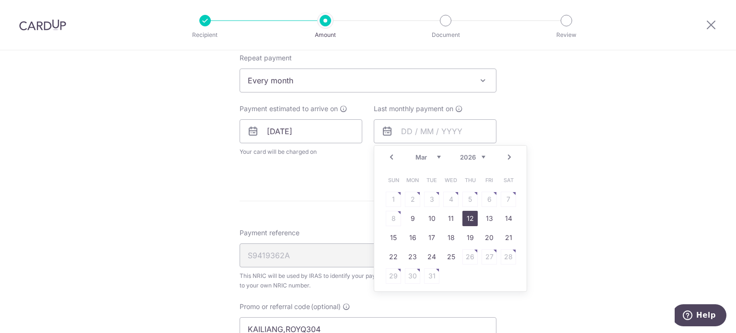
click at [463, 216] on link "12" at bounding box center [469, 218] width 15 height 15
type input "[DATE]"
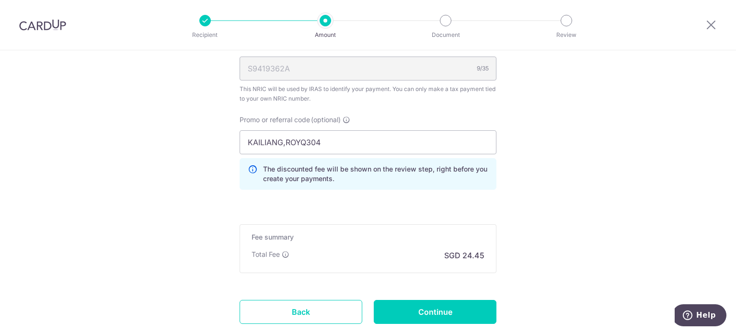
scroll to position [698, 0]
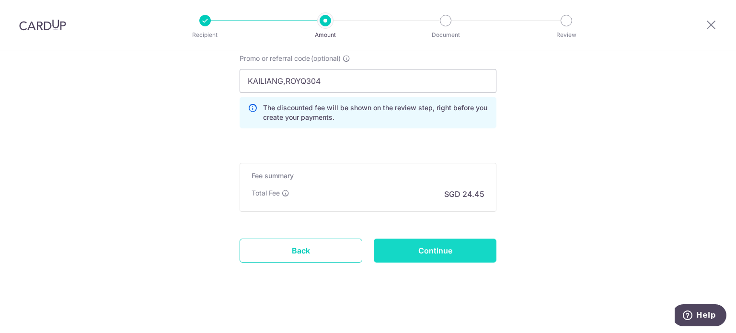
click at [476, 239] on input "Continue" at bounding box center [435, 251] width 123 height 24
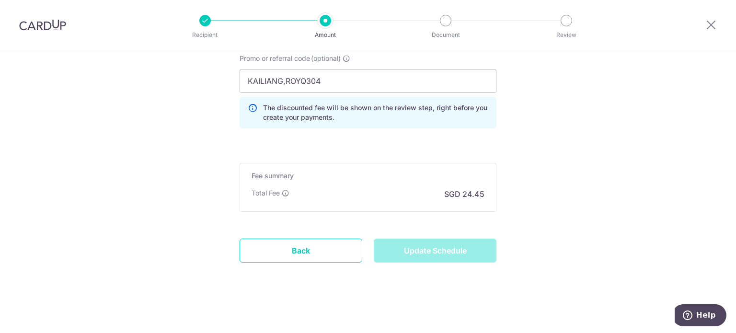
type input "Update Schedule"
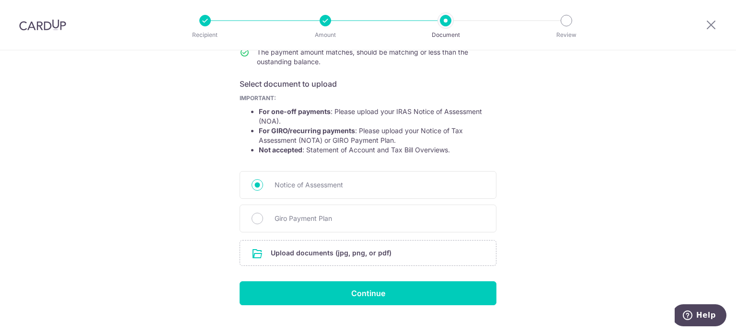
scroll to position [155, 0]
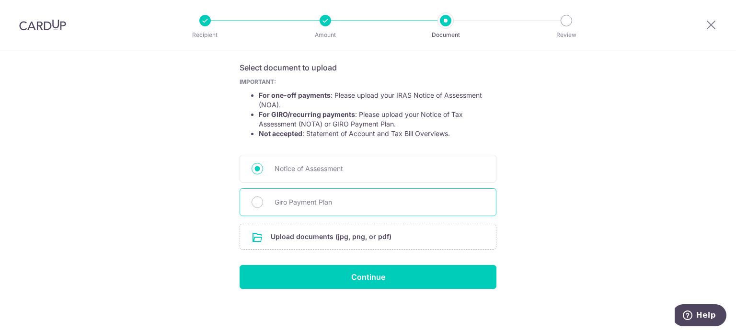
click at [352, 200] on span "Giro Payment Plan" at bounding box center [380, 201] width 210 height 11
click at [263, 200] on input "Giro Payment Plan" at bounding box center [257, 201] width 11 height 11
radio input "true"
click at [361, 232] on input "file" at bounding box center [368, 236] width 256 height 25
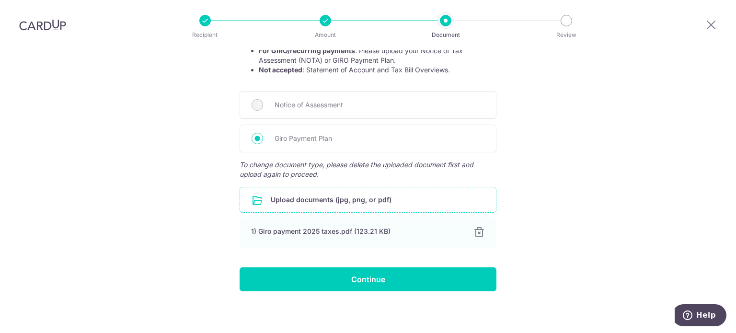
scroll to position [221, 0]
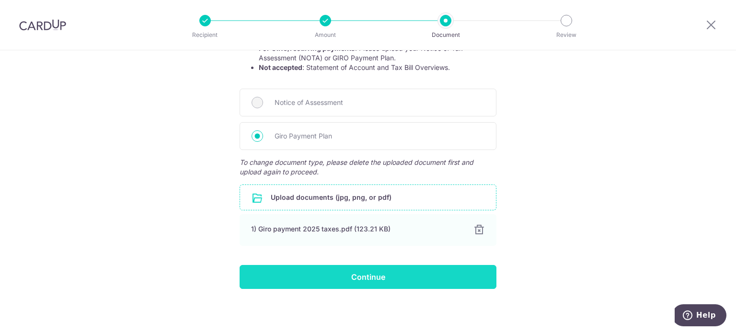
click at [403, 273] on input "Continue" at bounding box center [368, 277] width 257 height 24
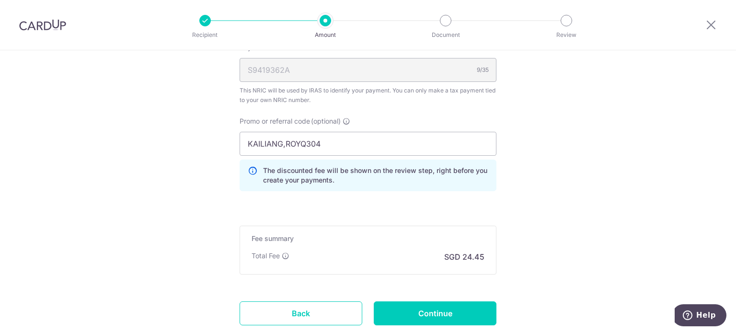
scroll to position [649, 0]
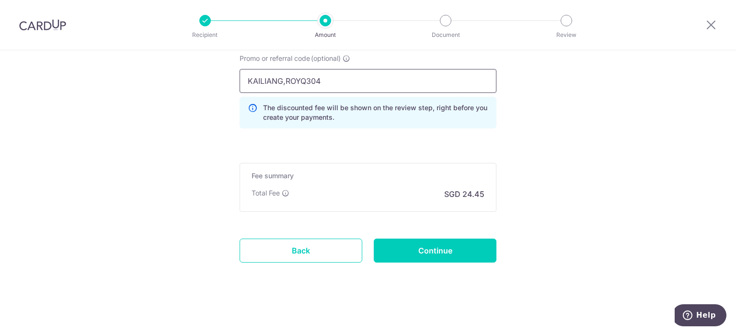
drag, startPoint x: 347, startPoint y: 77, endPoint x: 123, endPoint y: 72, distance: 224.3
paste input "MLTAX25R"
type input "MLTAX25R"
click at [471, 254] on input "Continue" at bounding box center [435, 251] width 123 height 24
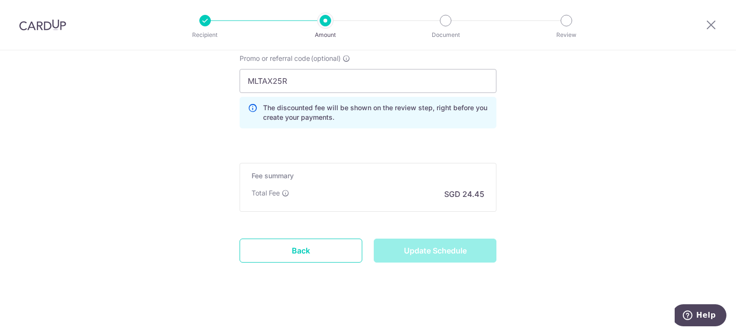
type input "Update Schedule"
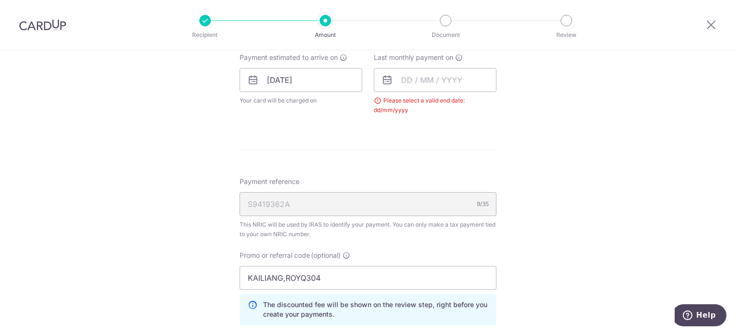
scroll to position [410, 0]
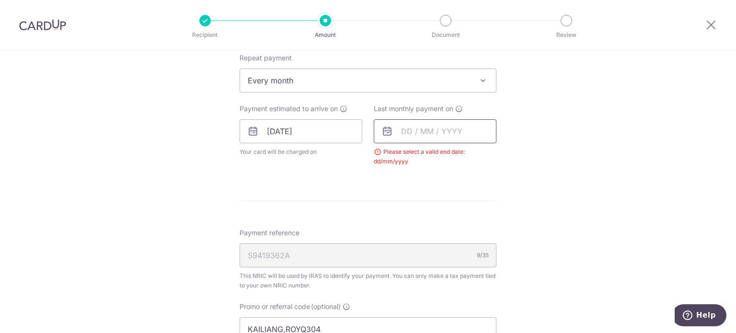
click at [431, 129] on input "text" at bounding box center [435, 131] width 123 height 24
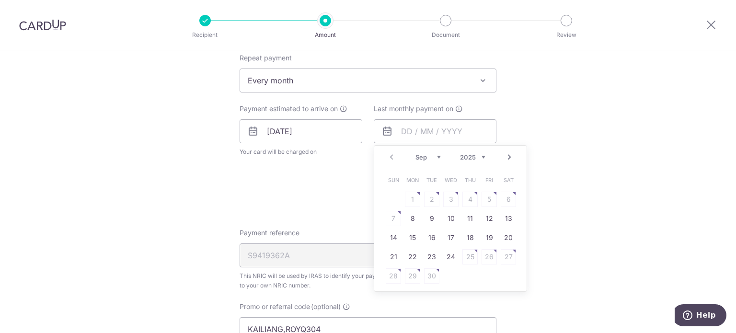
click at [475, 159] on select "2025 2026" at bounding box center [472, 157] width 25 height 8
drag, startPoint x: 446, startPoint y: 161, endPoint x: 434, endPoint y: 160, distance: 12.0
click at [444, 161] on div "Prev Next Jan Feb Mar Apr May Jun [DATE] Aug Sep [DATE] 2026" at bounding box center [450, 157] width 152 height 23
click at [434, 160] on div "Prev Next Jan Feb Mar Apr May Jun [DATE] Aug Sep [DATE] 2026" at bounding box center [450, 157] width 152 height 23
click at [419, 158] on select "Jan Feb Mar Apr May Jun [DATE] Aug Sep Oct" at bounding box center [427, 157] width 25 height 8
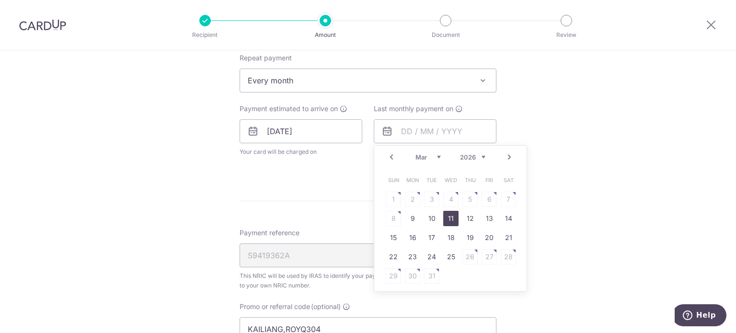
click at [462, 216] on link "12" at bounding box center [469, 218] width 15 height 15
type input "[DATE]"
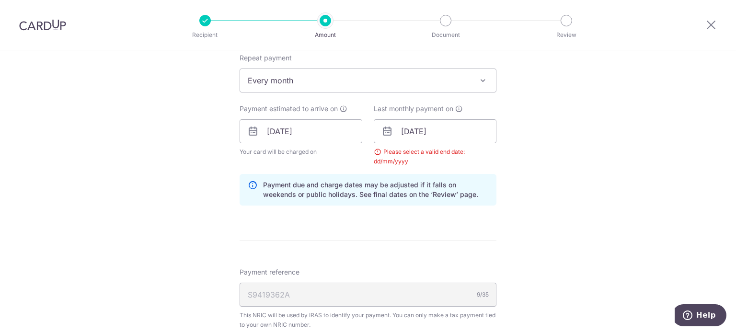
click at [617, 185] on div "Tell us more about your payment Enter one-time or monthly payment amount SGD 94…" at bounding box center [368, 131] width 736 height 982
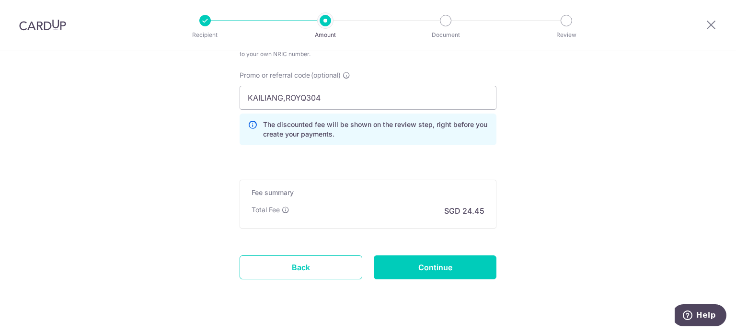
scroll to position [698, 0]
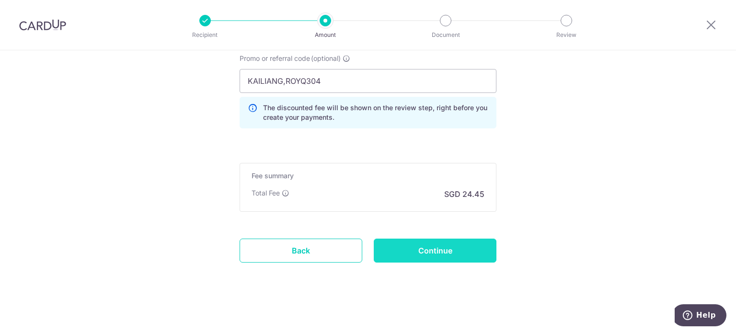
click at [424, 243] on input "Continue" at bounding box center [435, 251] width 123 height 24
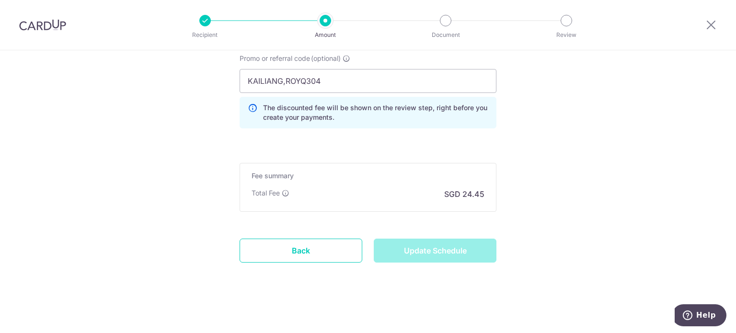
type input "Update Schedule"
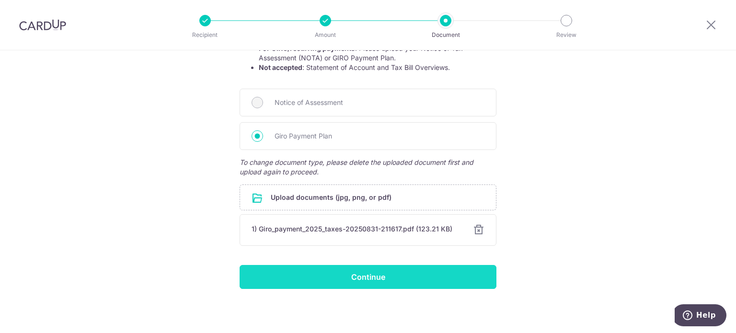
click at [412, 270] on input "Continue" at bounding box center [368, 277] width 257 height 24
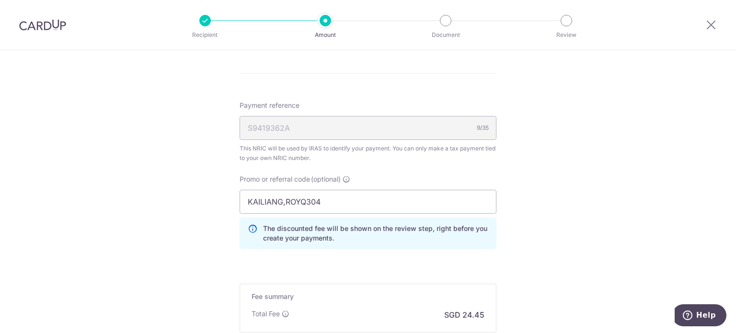
scroll to position [575, 0]
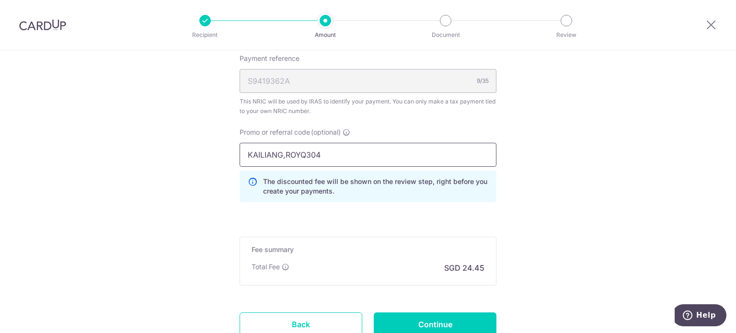
drag, startPoint x: 260, startPoint y: 153, endPoint x: 206, endPoint y: 162, distance: 54.9
paste input "MLTAX25R"
type input "MLTAX25R"
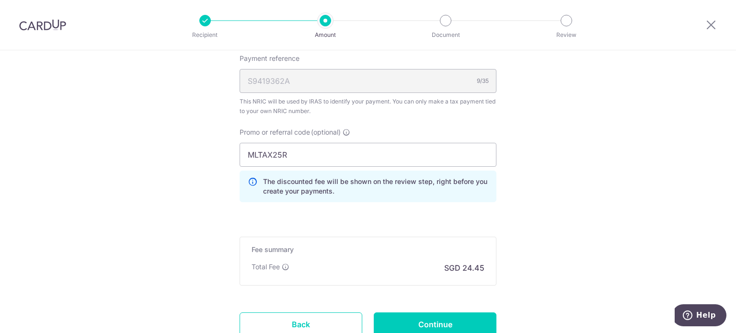
click at [399, 283] on div "Fee summary Base fee $ 24.45 Extend fee Next-day fee Total Fee SGD 24.45" at bounding box center [368, 261] width 257 height 49
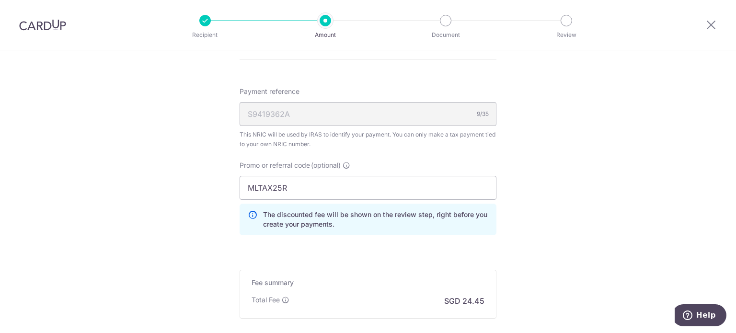
scroll to position [527, 0]
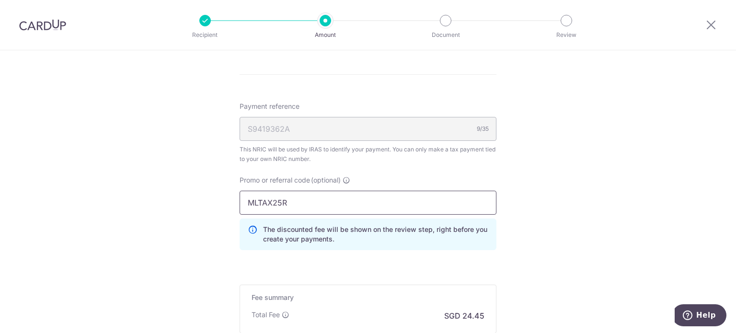
click at [427, 207] on input "MLTAX25R" at bounding box center [368, 203] width 257 height 24
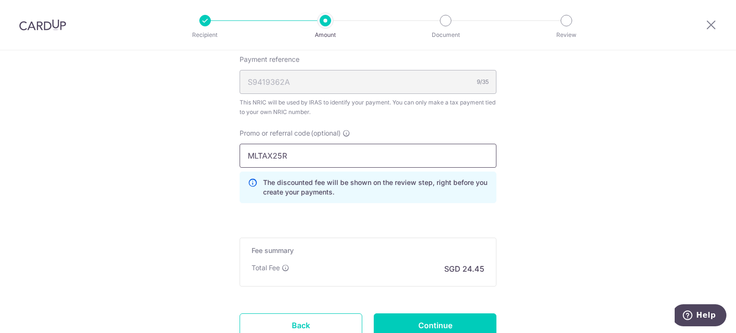
scroll to position [623, 0]
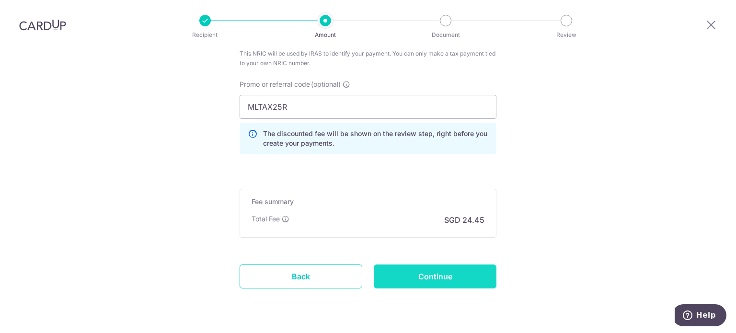
click at [452, 283] on input "Continue" at bounding box center [435, 276] width 123 height 24
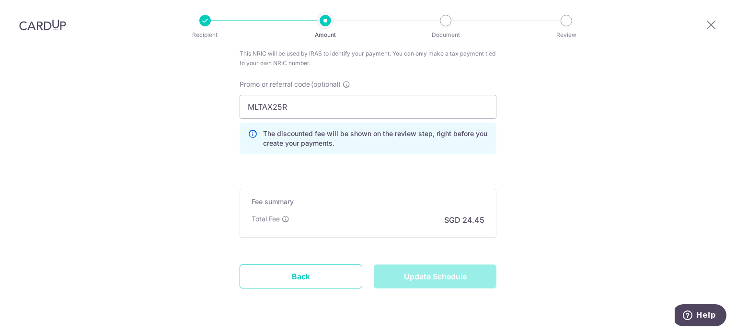
type input "Update Schedule"
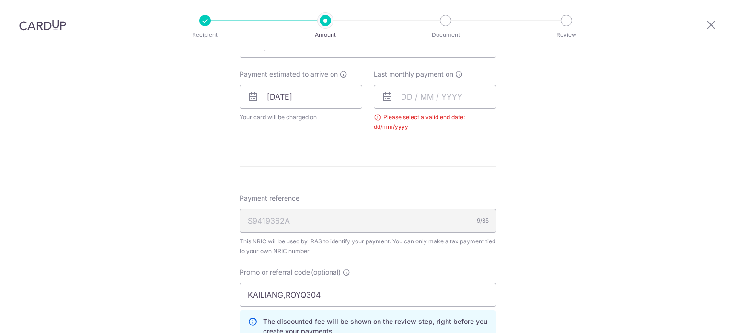
scroll to position [410, 0]
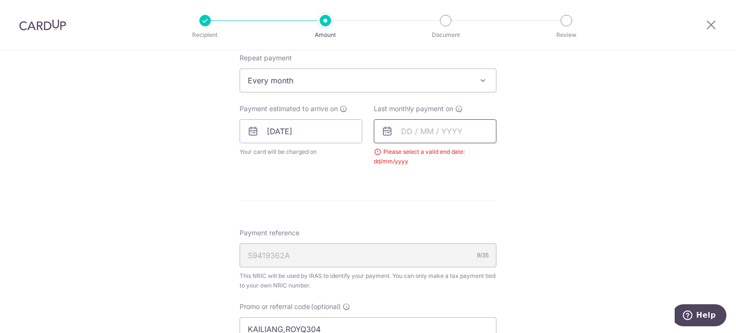
click at [441, 124] on input "text" at bounding box center [435, 131] width 123 height 24
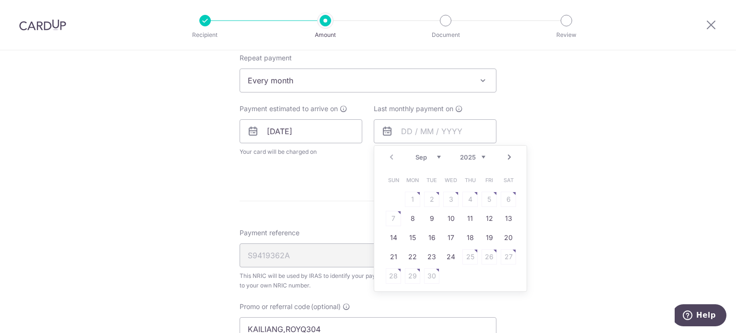
click at [474, 159] on select "2025 2026" at bounding box center [472, 157] width 25 height 8
click at [431, 156] on select "Jan Feb Mar Apr May Jun Jul Aug Sep Oct" at bounding box center [427, 157] width 25 height 8
click at [472, 222] on link "12" at bounding box center [469, 218] width 15 height 15
type input "[DATE]"
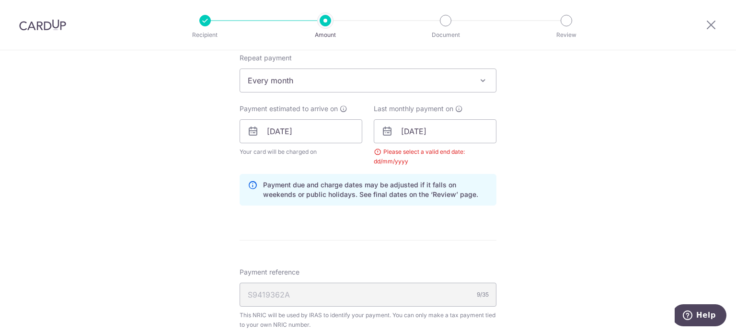
click at [598, 201] on div "Tell us more about your payment Enter one-time or monthly payment amount SGD 94…" at bounding box center [368, 131] width 736 height 982
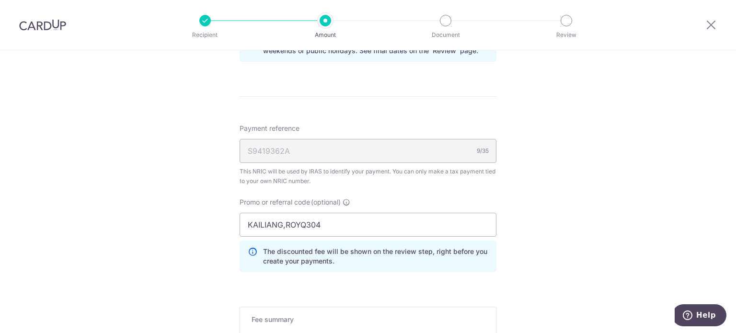
scroll to position [650, 0]
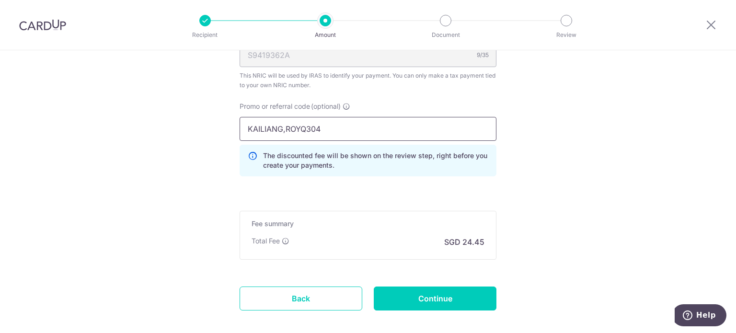
drag, startPoint x: 353, startPoint y: 132, endPoint x: 119, endPoint y: 130, distance: 233.8
paste input "MLTAX25R"
type input "MLTAX25R"
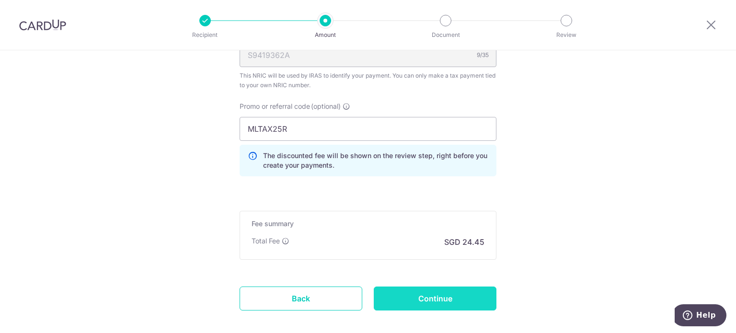
click at [442, 301] on input "Continue" at bounding box center [435, 299] width 123 height 24
type input "Update Schedule"
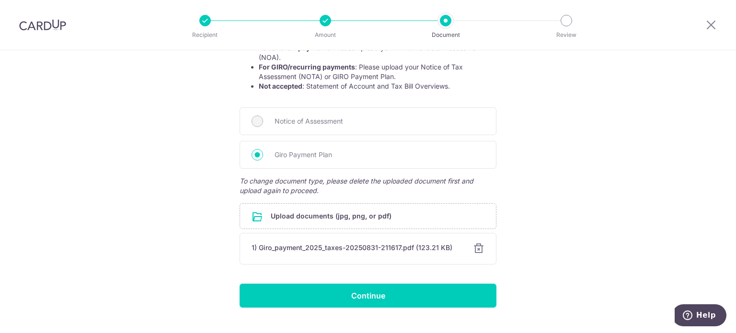
scroll to position [221, 0]
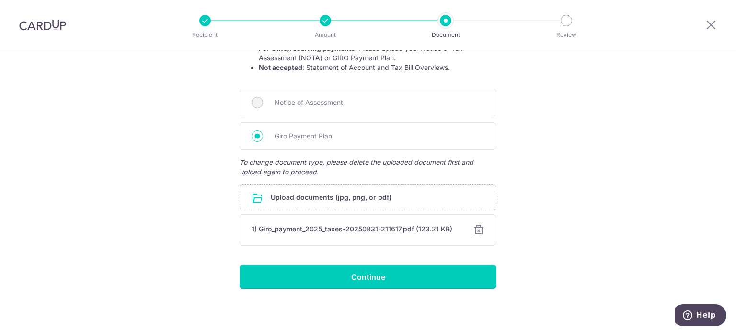
click at [453, 282] on input "Continue" at bounding box center [368, 277] width 257 height 24
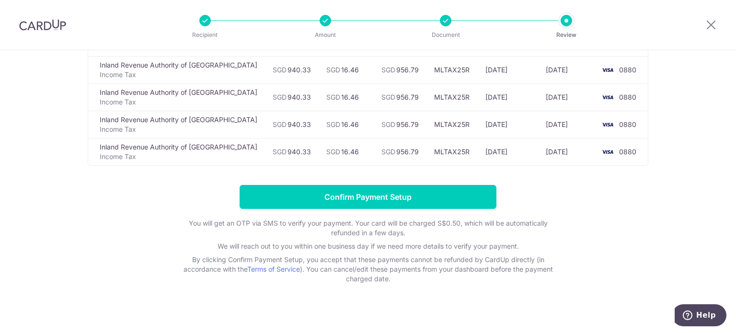
scroll to position [190, 0]
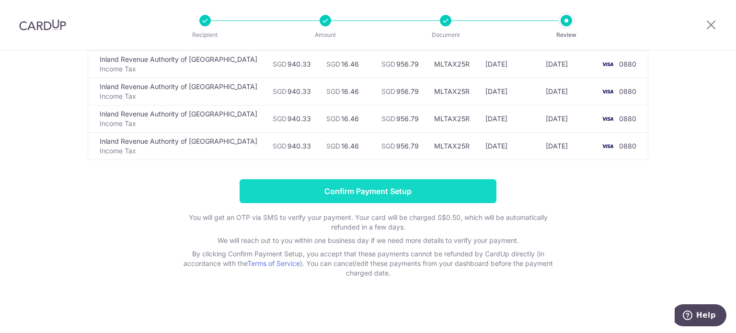
click at [317, 189] on input "Confirm Payment Setup" at bounding box center [368, 191] width 257 height 24
